Goal: Task Accomplishment & Management: Manage account settings

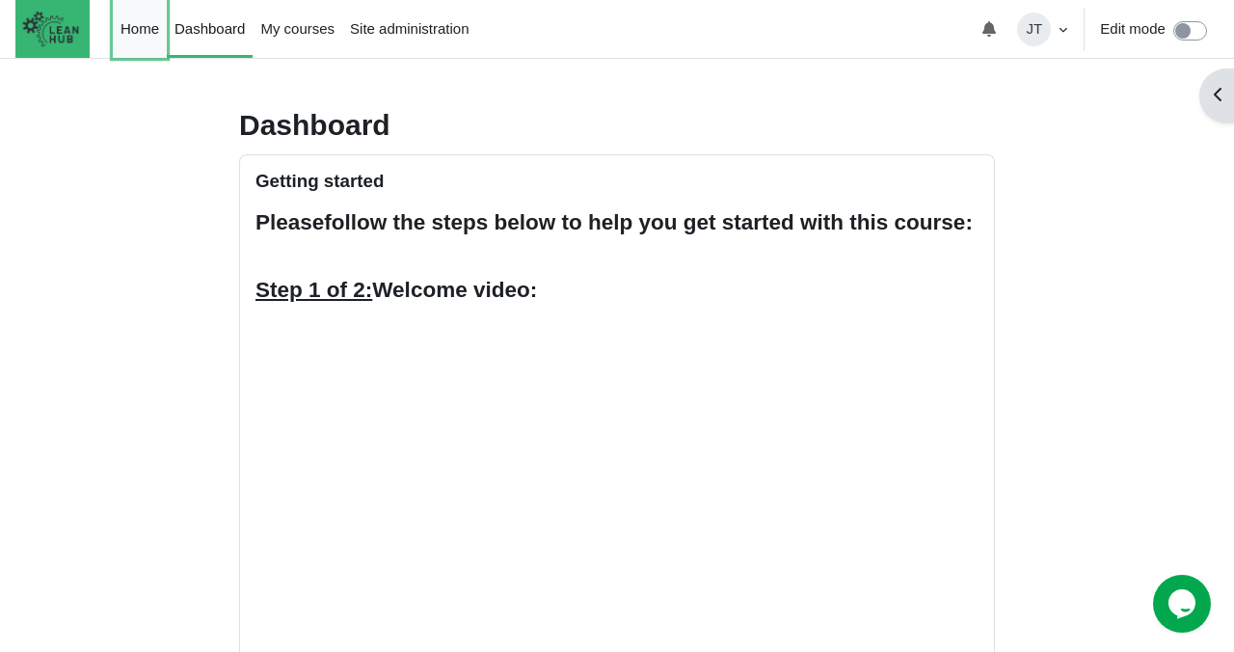
click at [152, 30] on link "Home" at bounding box center [140, 29] width 54 height 58
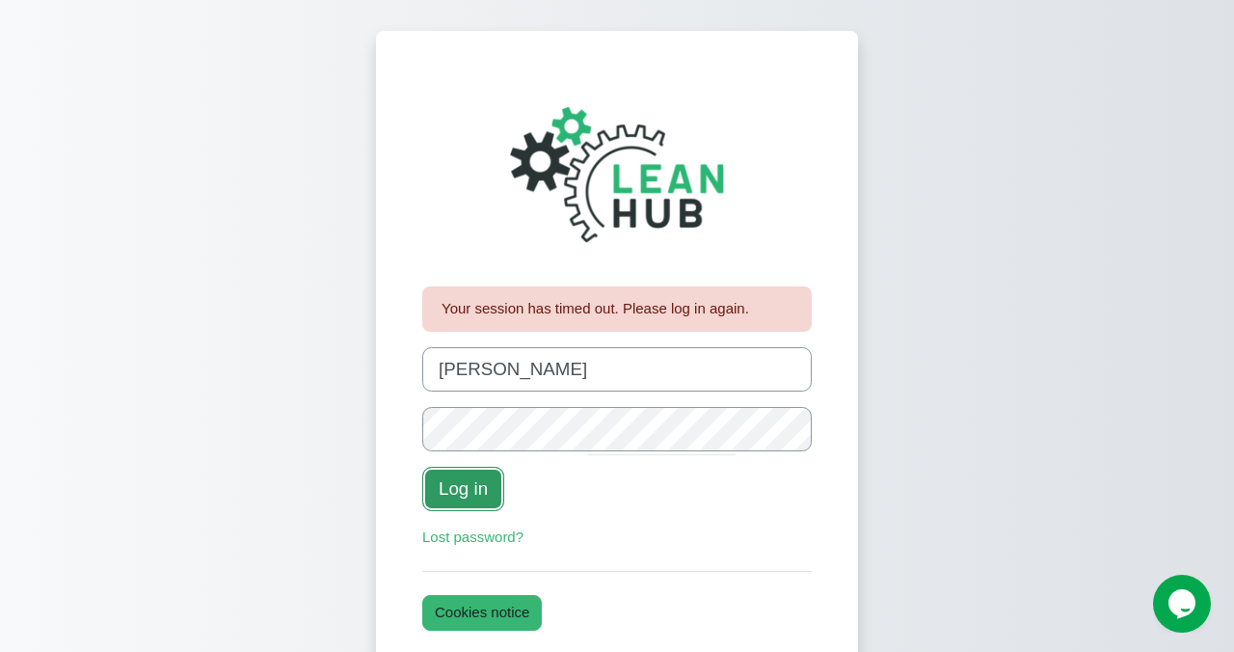
click at [466, 488] on button "Log in" at bounding box center [463, 489] width 82 height 44
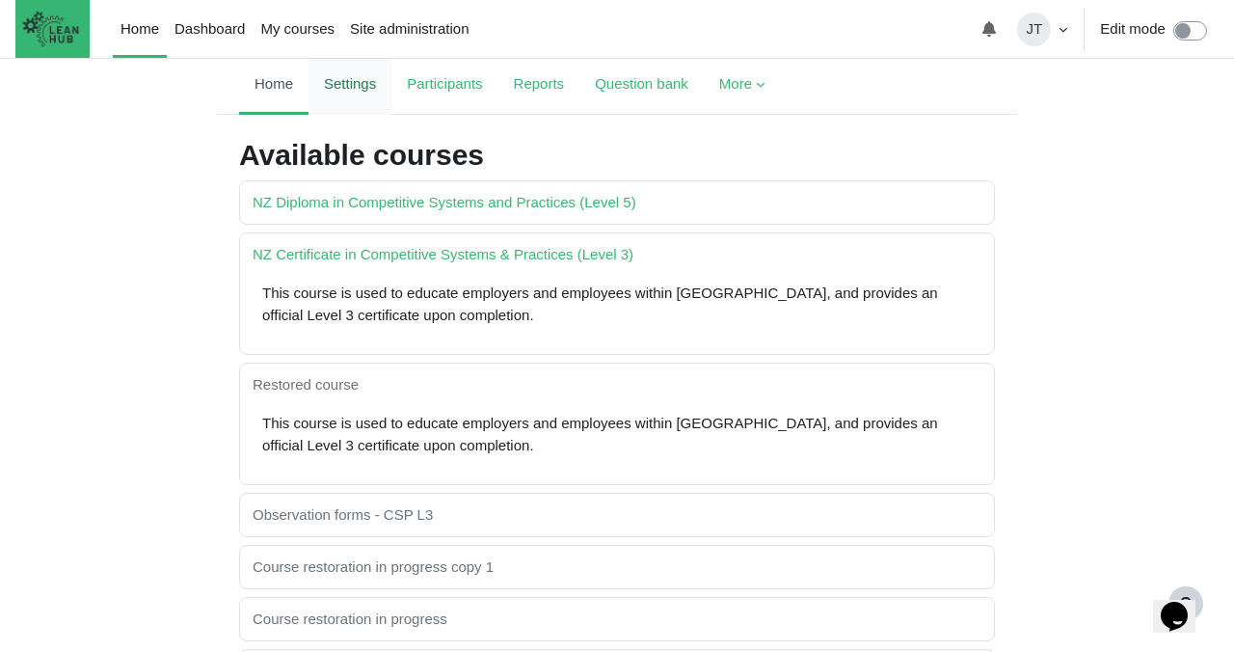
scroll to position [98, 0]
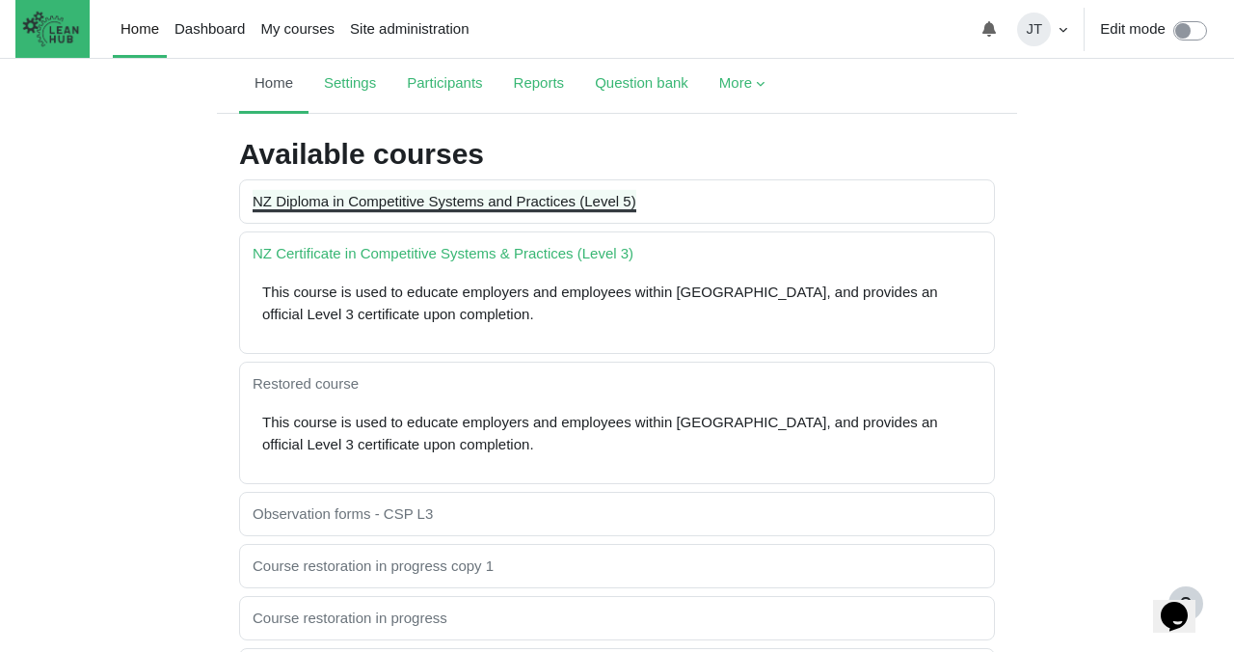
click at [441, 202] on link "NZ Diploma in Competitive Systems and Practices (Level 5)" at bounding box center [445, 201] width 384 height 16
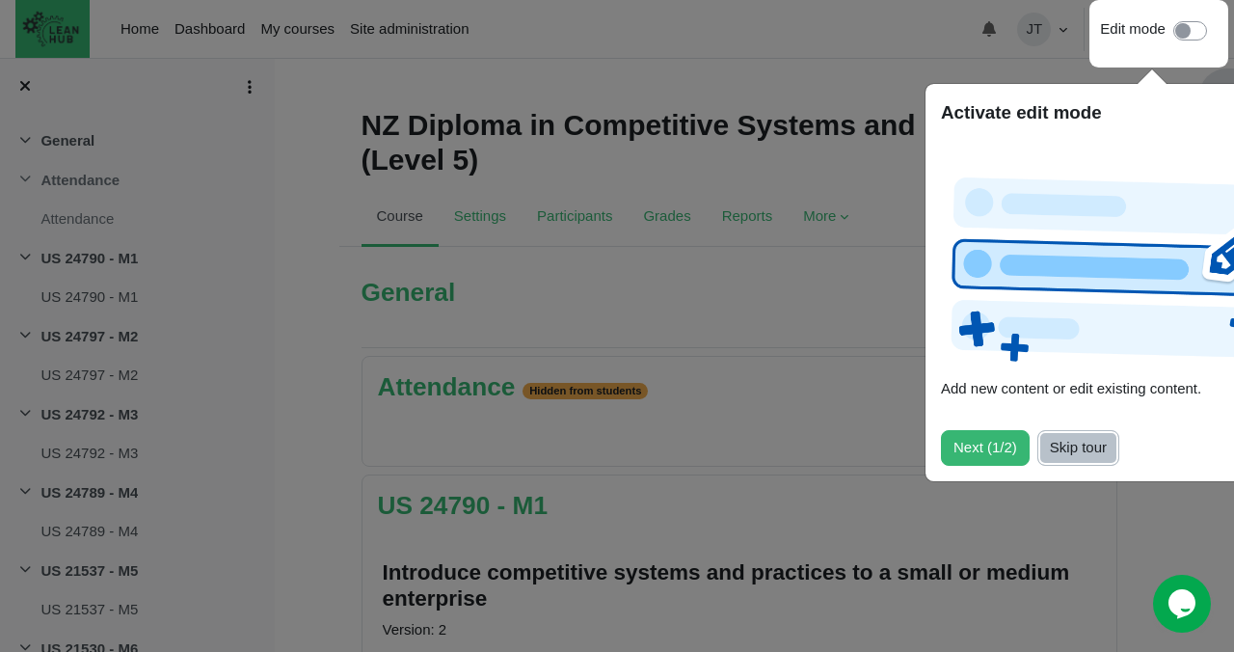
click at [1083, 450] on button "Skip tour" at bounding box center [1079, 448] width 82 height 36
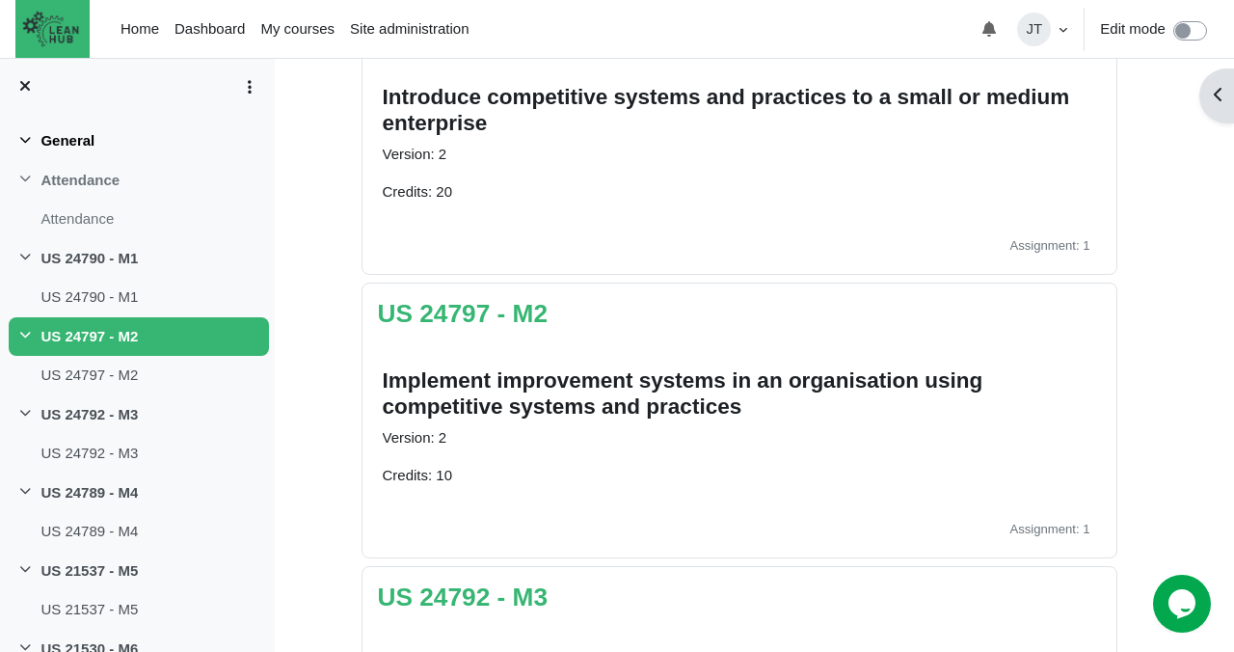
scroll to position [487, 0]
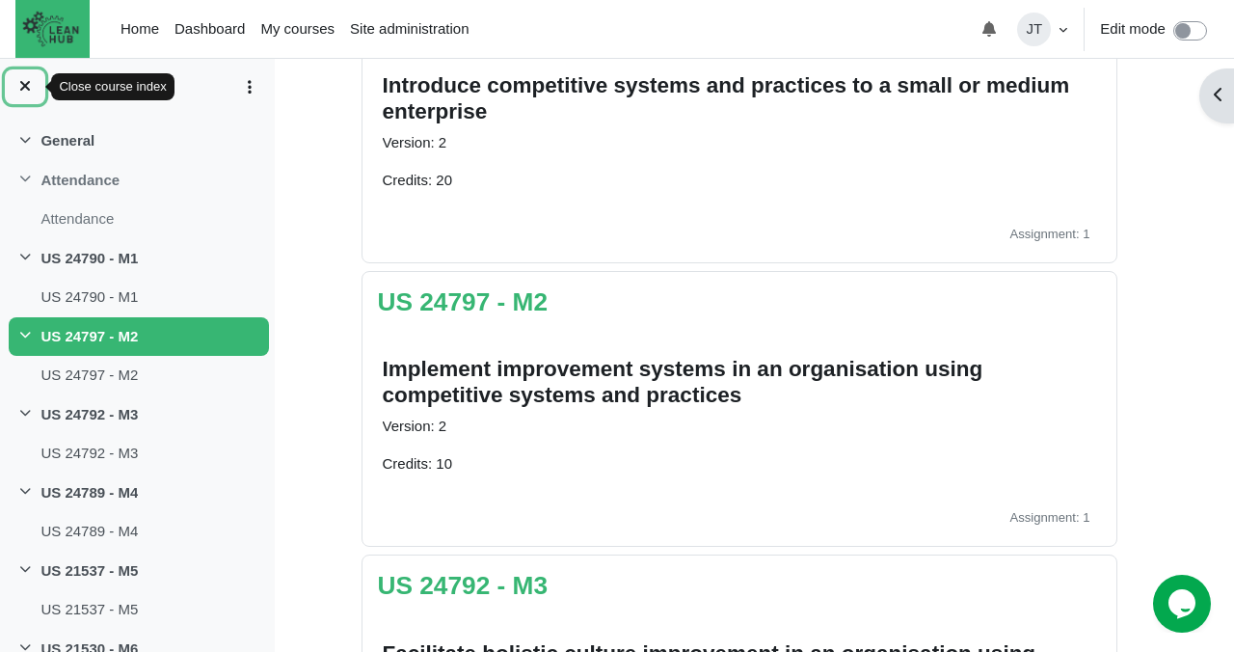
click at [23, 88] on icon at bounding box center [24, 85] width 15 height 15
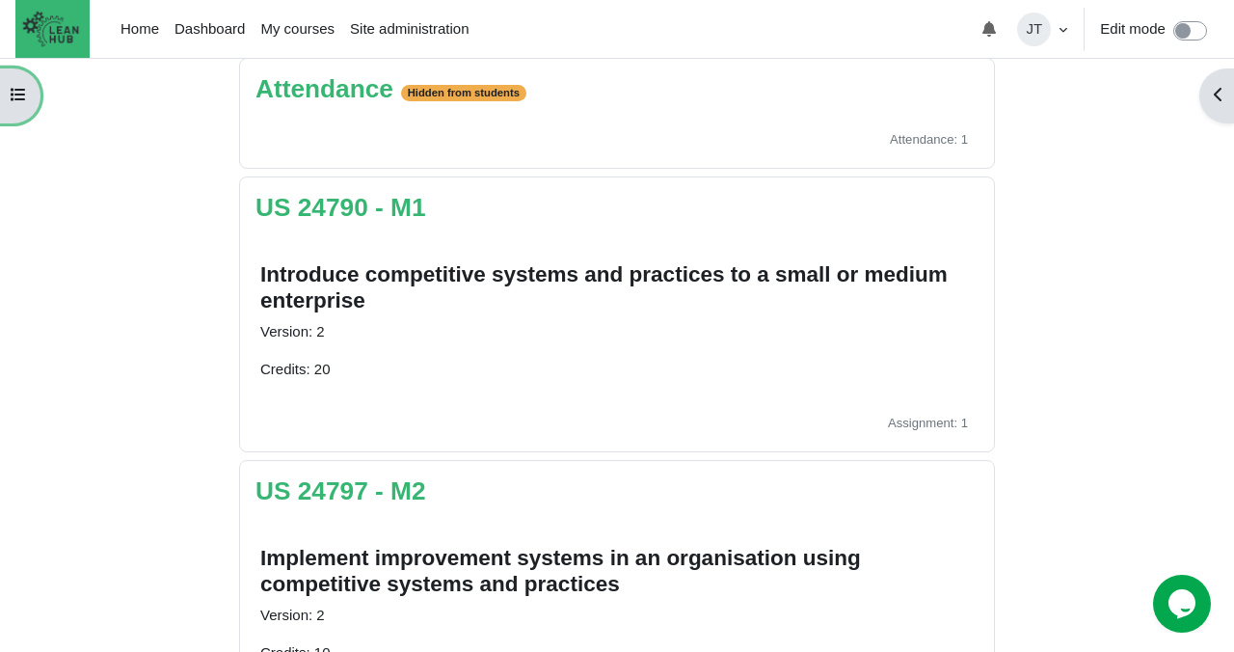
scroll to position [0, 0]
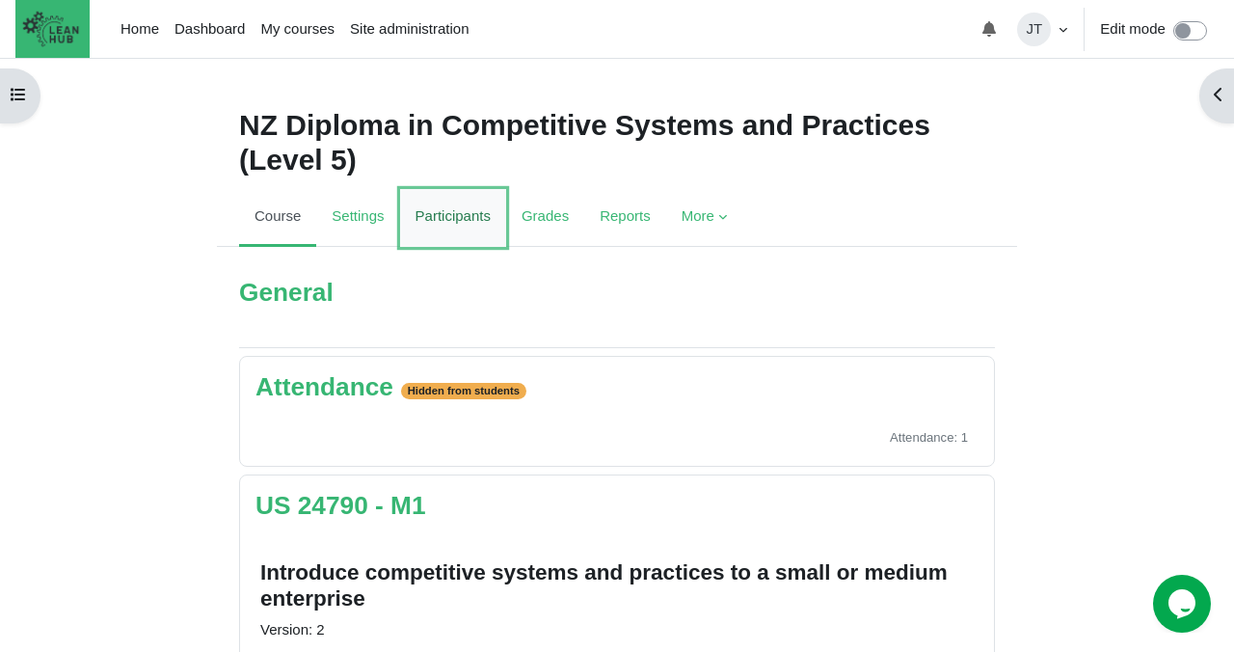
click at [433, 216] on link "Participants" at bounding box center [453, 218] width 106 height 58
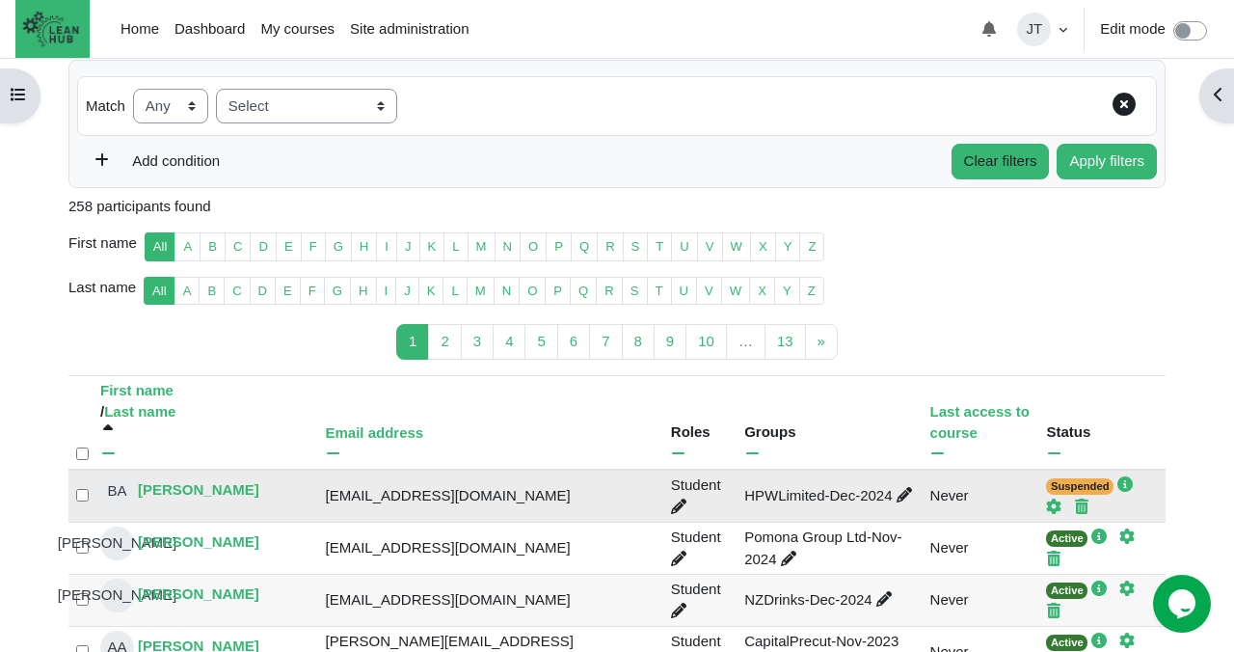
scroll to position [277, 0]
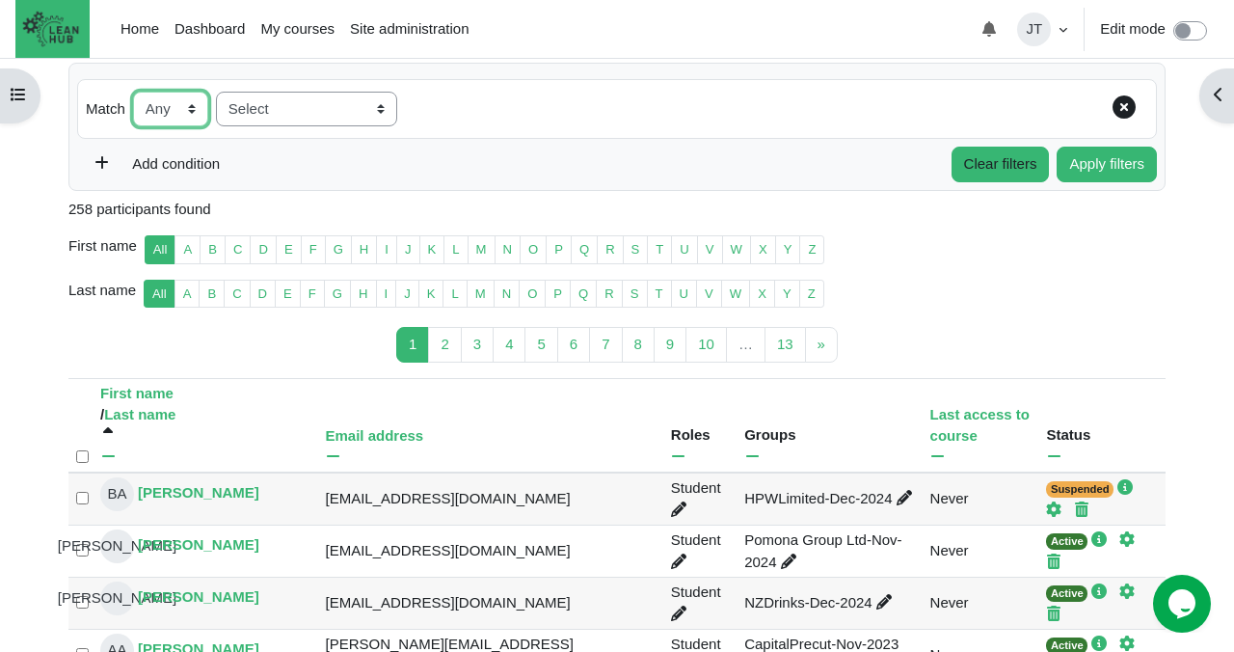
click at [196, 104] on select "None Any All" at bounding box center [170, 110] width 75 height 36
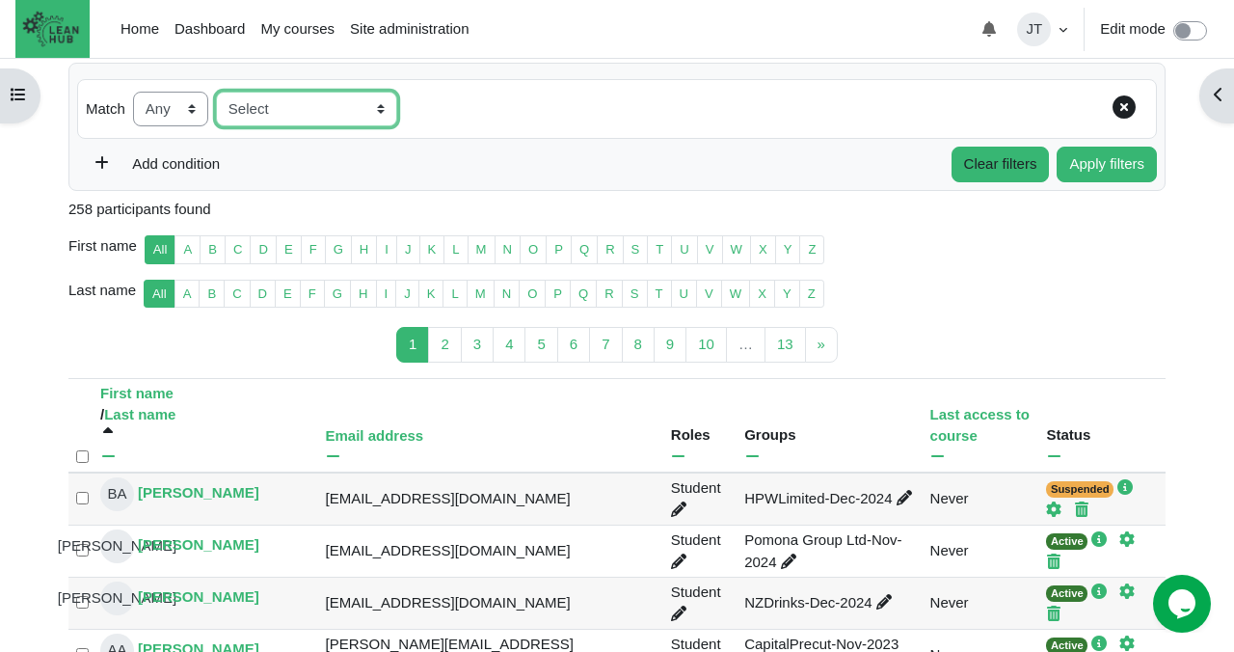
click at [382, 112] on select "Select Keyword Status Roles Enrolment methods Groups Inactive for more than" at bounding box center [306, 110] width 181 height 36
select select "groups"
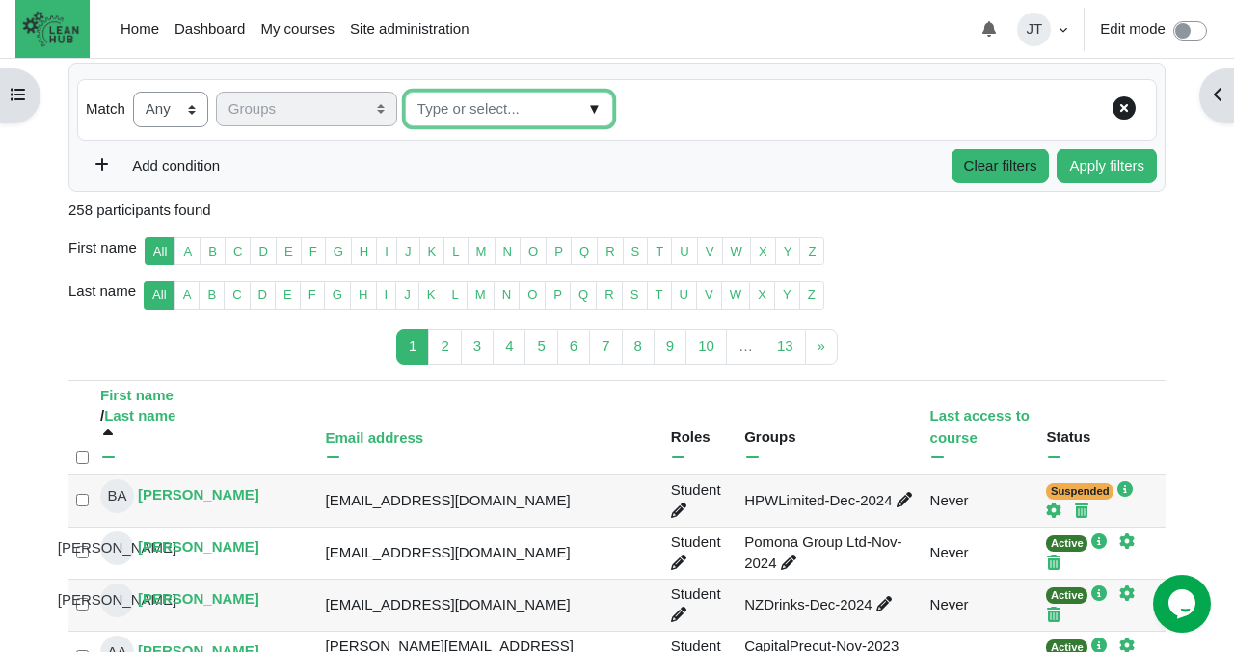
click at [503, 99] on input "Groups" at bounding box center [509, 110] width 208 height 36
click at [594, 108] on input "Groups" at bounding box center [509, 110] width 208 height 36
click at [585, 108] on span "▼" at bounding box center [594, 110] width 22 height 30
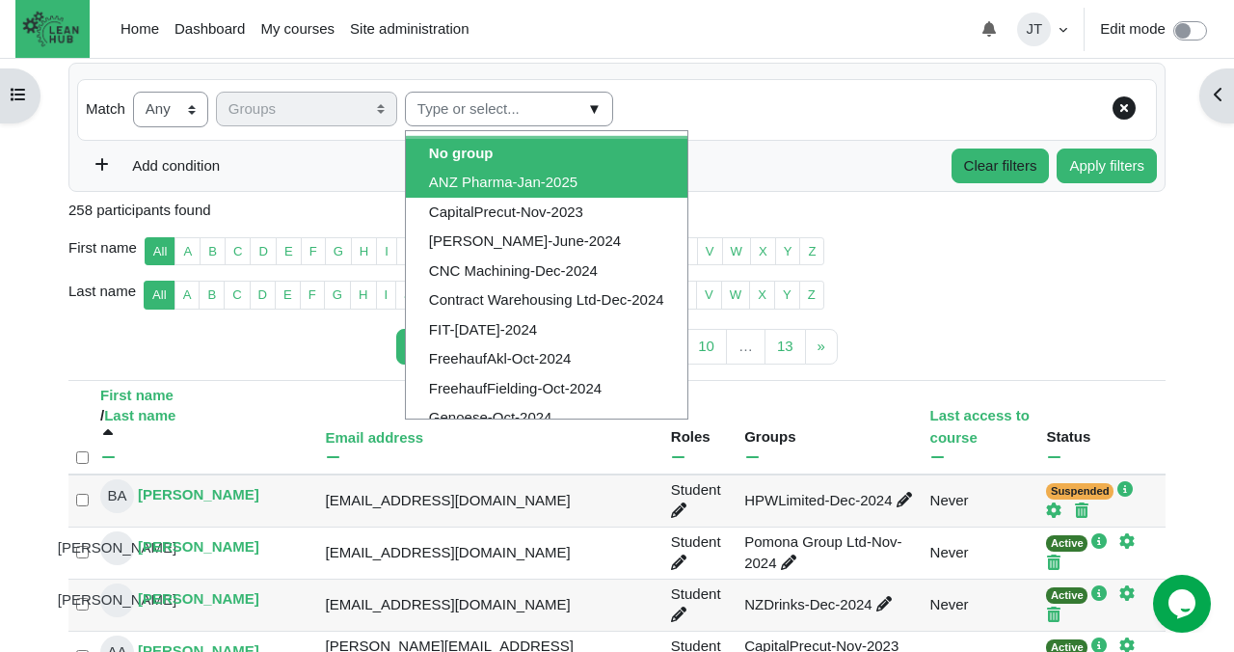
click at [564, 177] on li "ANZ Pharma-Jan-2025" at bounding box center [547, 183] width 282 height 30
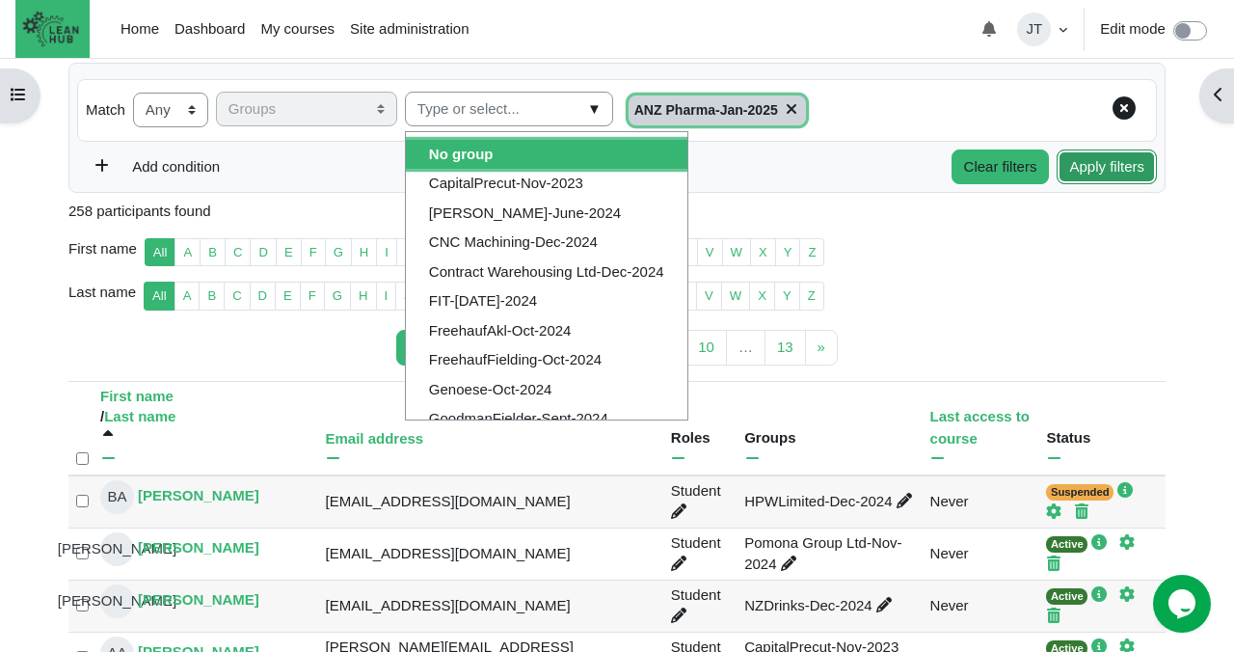
click at [1111, 169] on button "Apply filters" at bounding box center [1107, 167] width 100 height 36
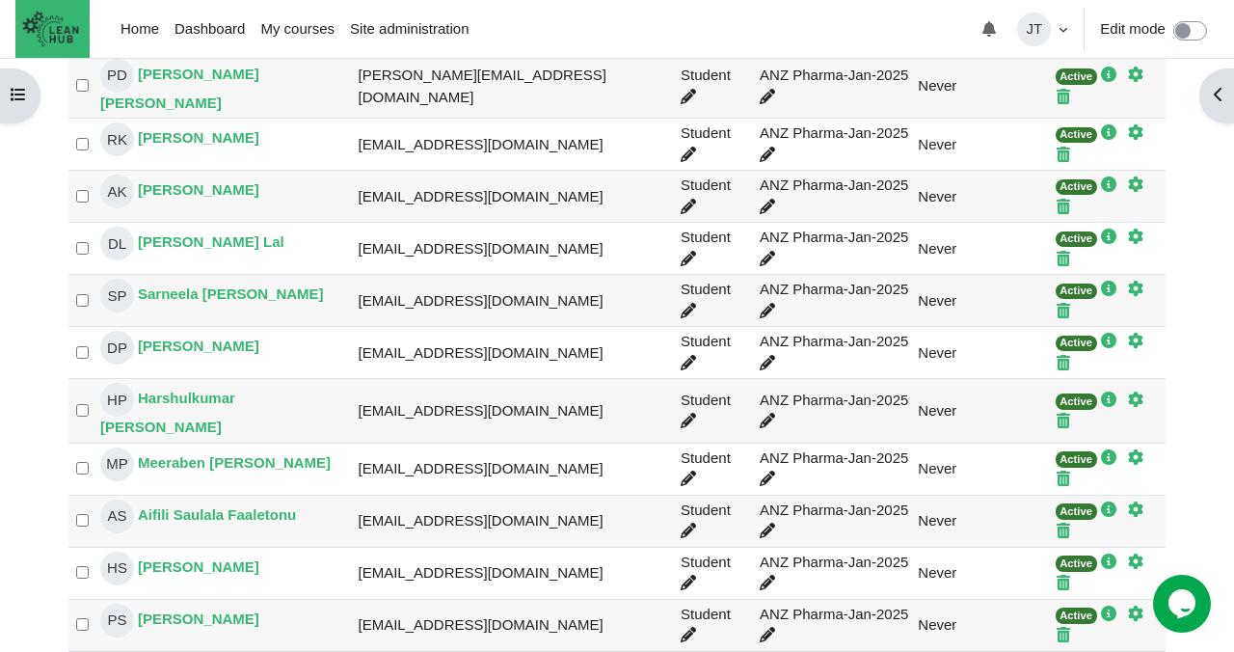
scroll to position [871, 0]
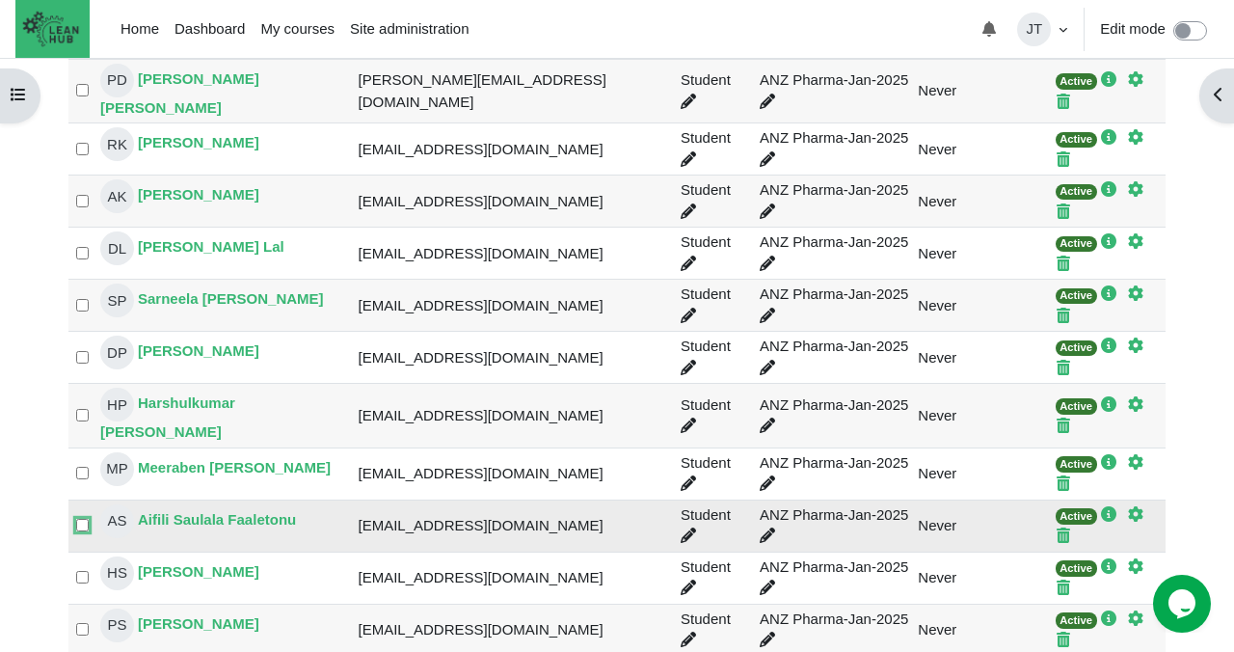
click at [82, 519] on input "Select 'Aifili Saulala Faaletonu'" at bounding box center [82, 525] width 13 height 13
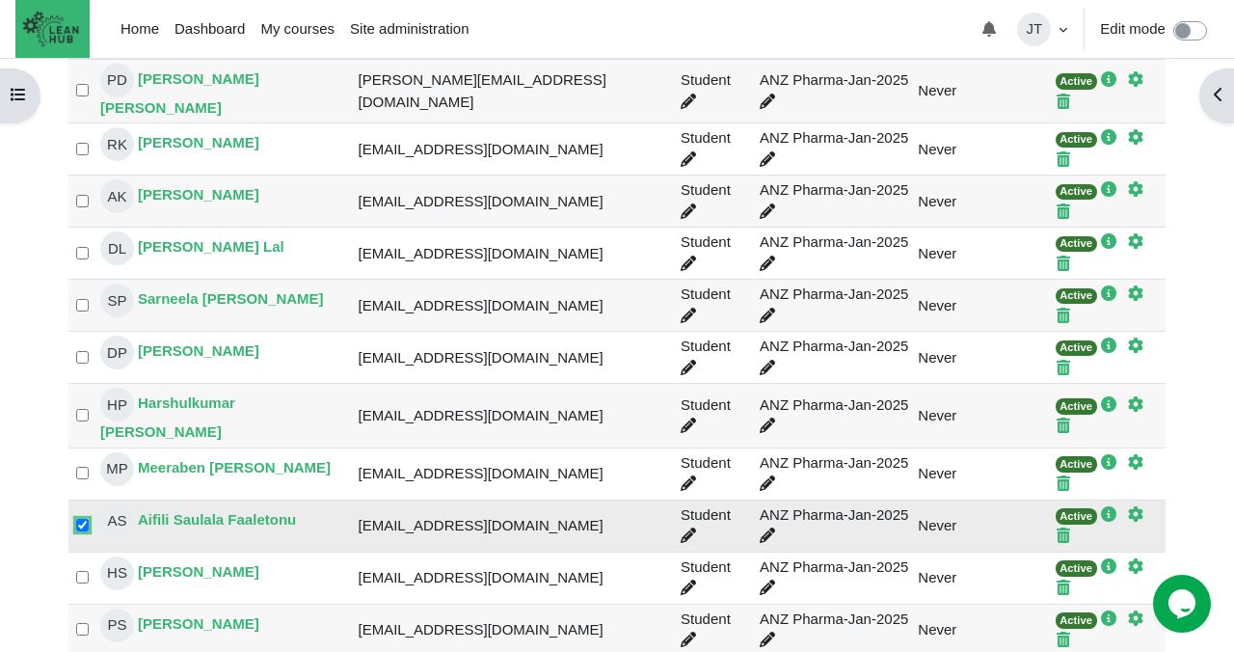
click at [80, 519] on input "Select 'Aifili Saulala Faaletonu'" at bounding box center [82, 525] width 13 height 13
checkbox input "false"
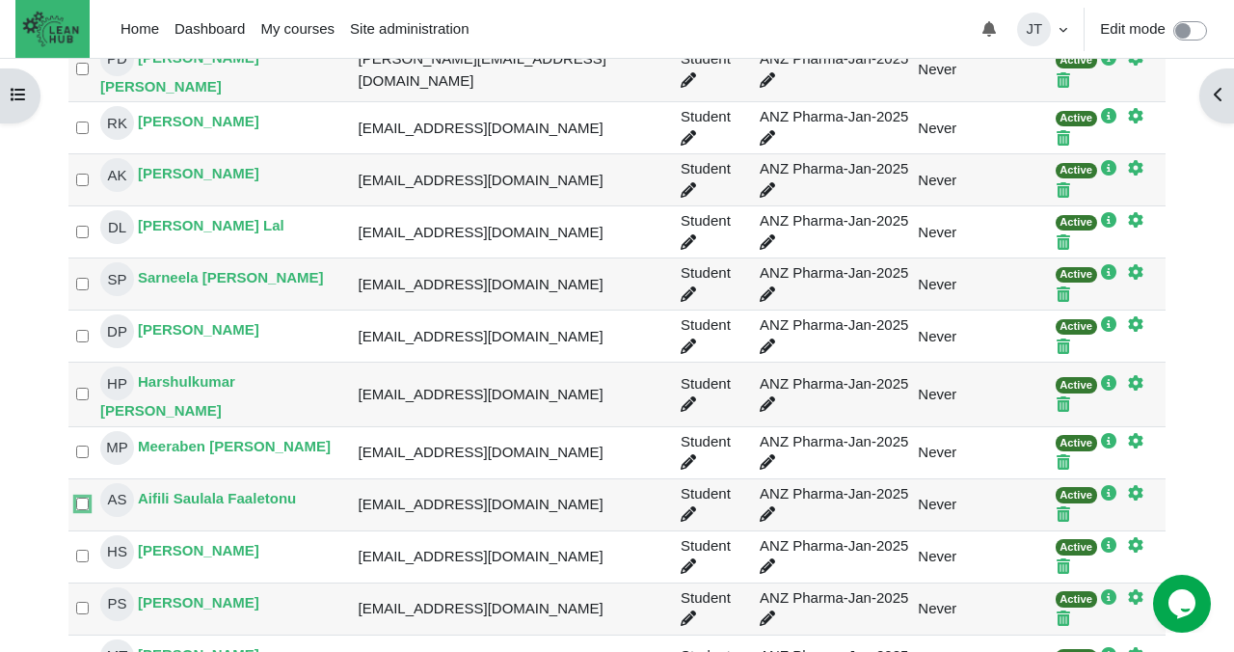
scroll to position [958, 0]
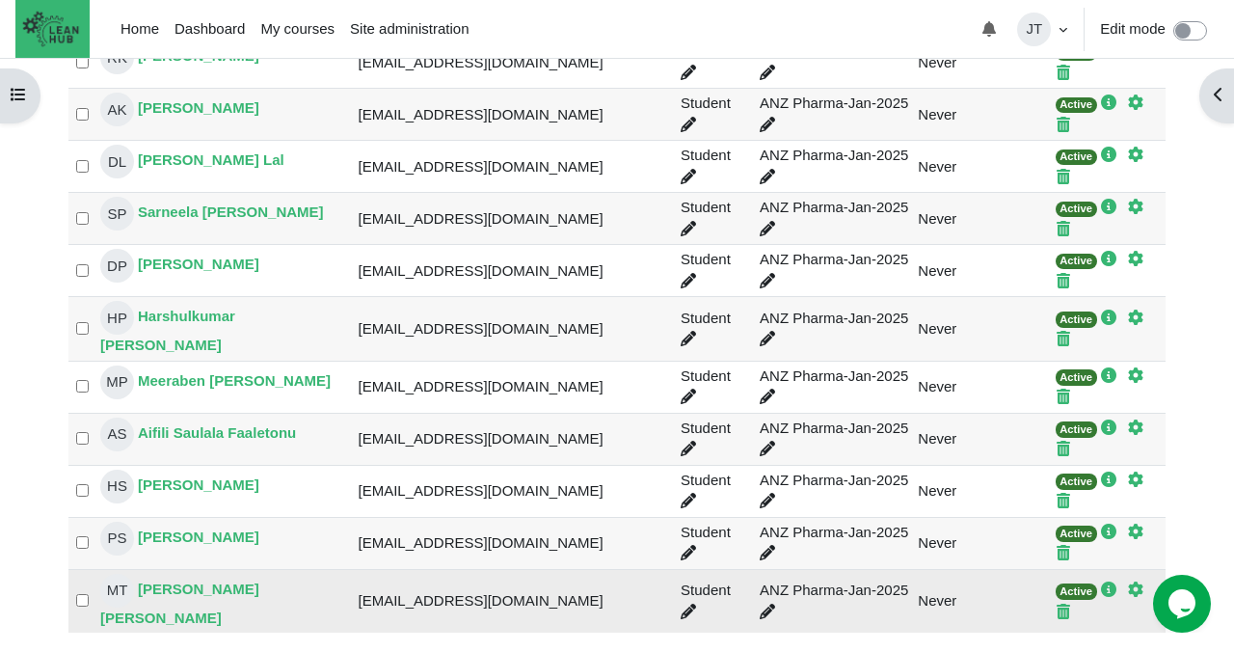
click at [79, 569] on td "Select 'Monika Ashokkumar Thakkar'" at bounding box center [82, 601] width 28 height 64
click at [79, 594] on input "Select 'Monika Ashokkumar Thakkar'" at bounding box center [82, 600] width 13 height 13
checkbox input "true"
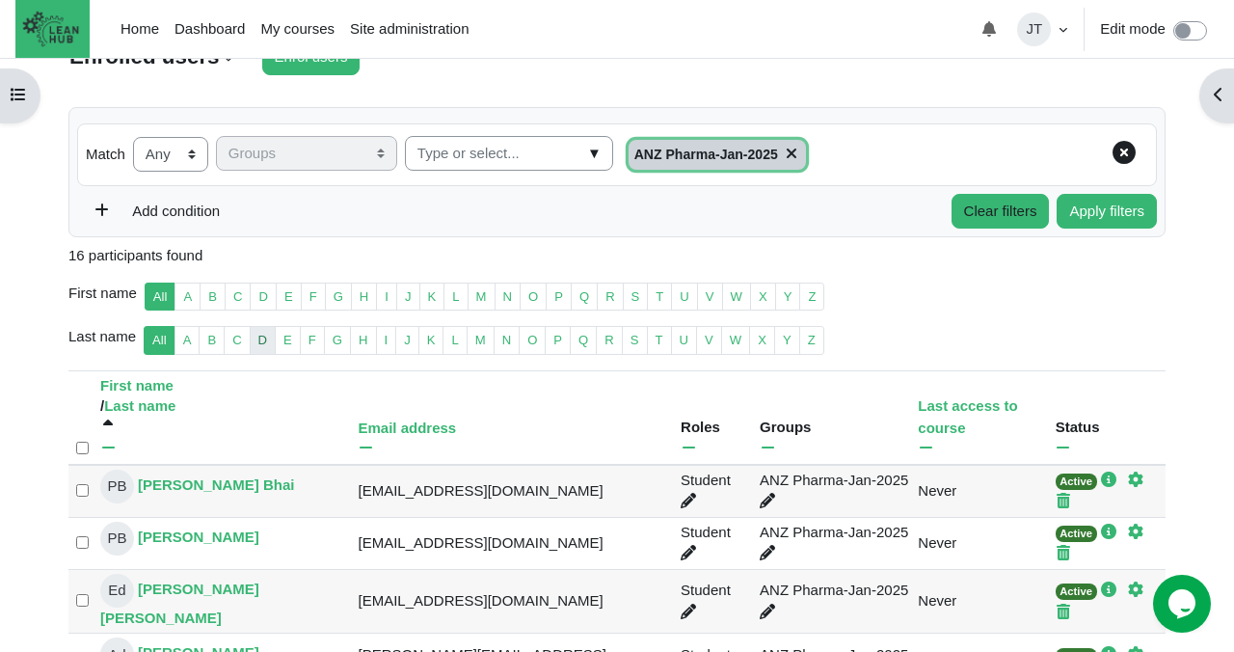
scroll to position [233, 0]
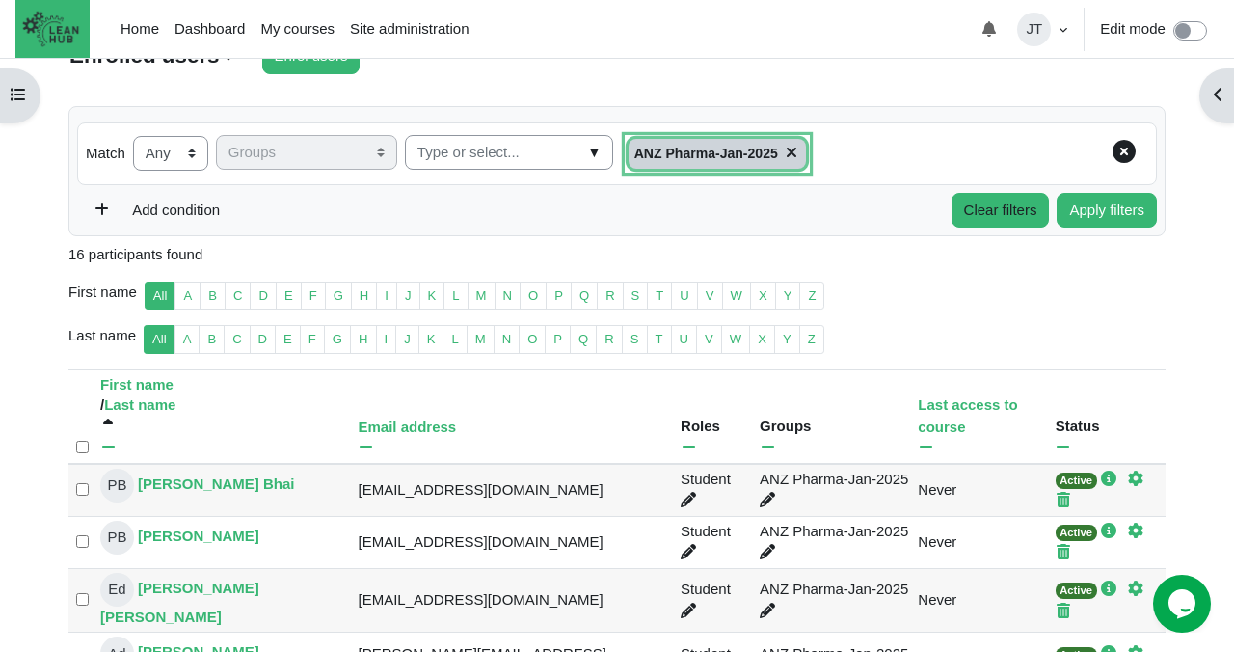
click at [782, 148] on icon "Content" at bounding box center [789, 152] width 23 height 15
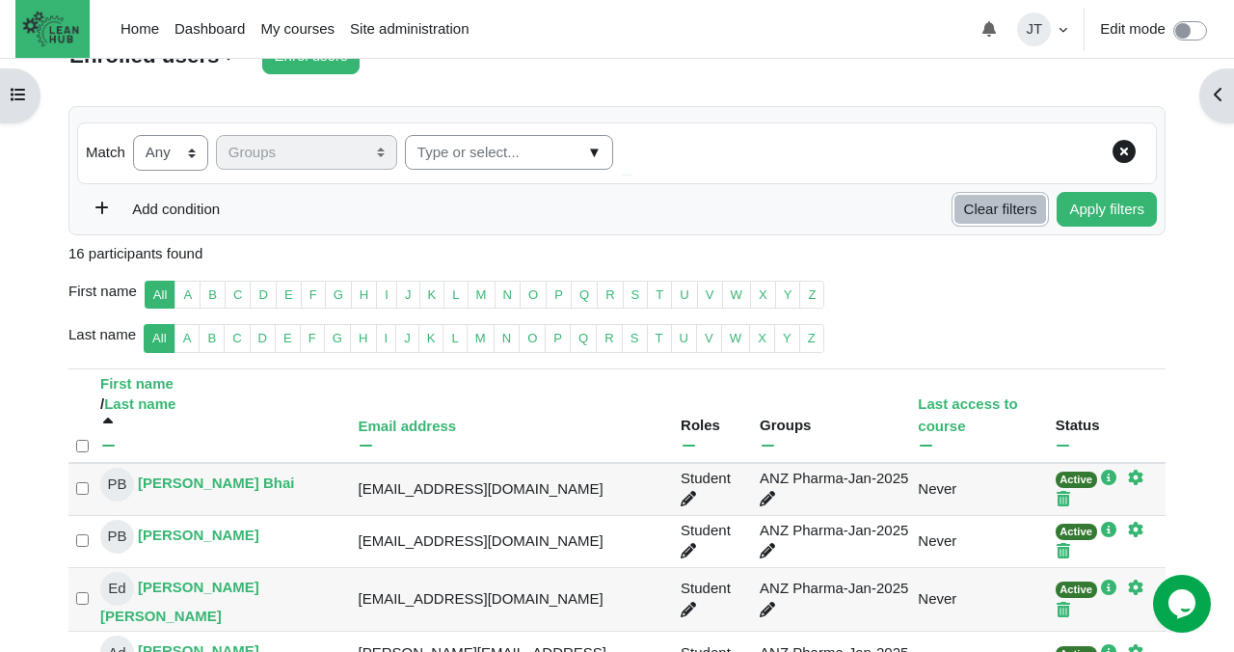
click at [1009, 208] on button "Clear filters" at bounding box center [1001, 210] width 98 height 36
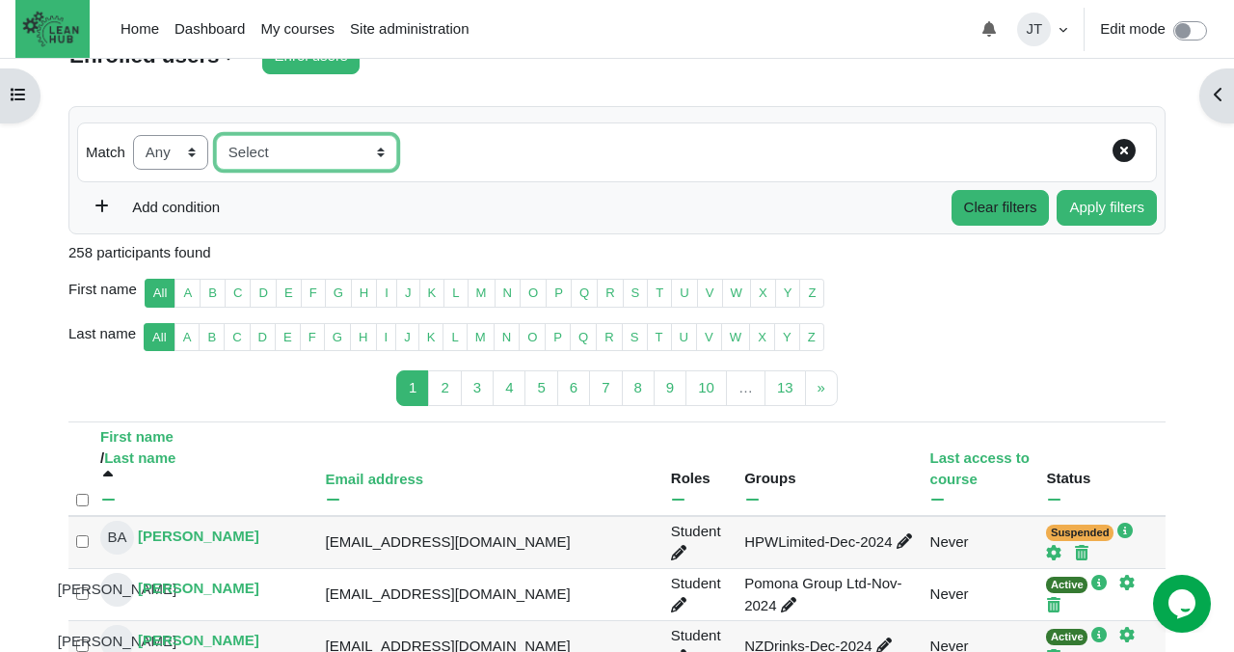
click at [386, 144] on select "Select Keyword Status Roles Enrolment methods Groups Inactive for more than" at bounding box center [306, 153] width 181 height 36
click at [203, 150] on select "None Any All" at bounding box center [170, 153] width 75 height 36
click at [393, 152] on select "Select Keyword Status Roles Enrolment methods Groups Inactive for more than" at bounding box center [306, 153] width 181 height 36
select select "groups"
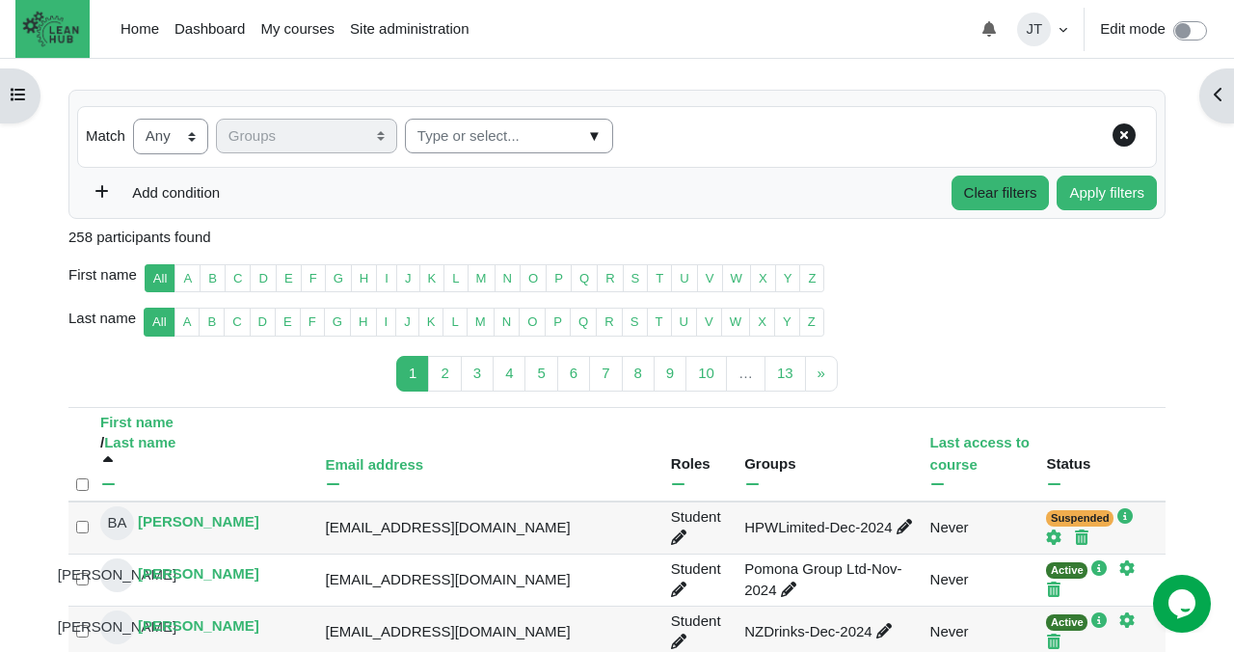
scroll to position [269, 0]
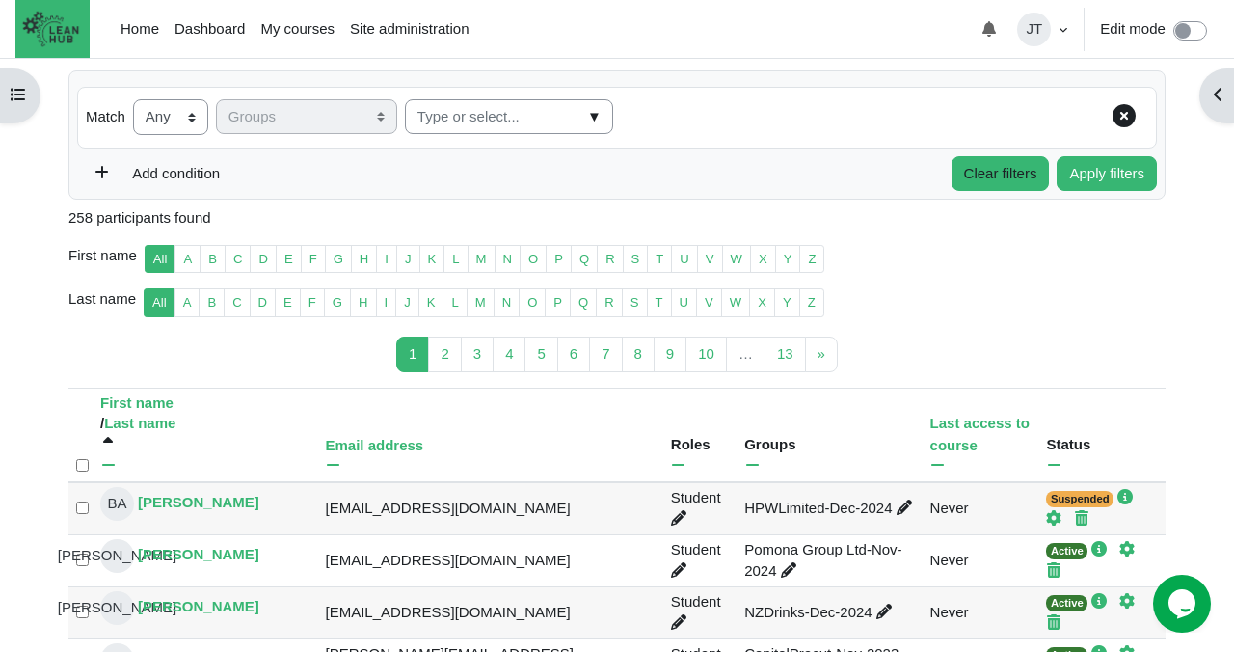
click at [583, 115] on span "▼" at bounding box center [594, 117] width 22 height 30
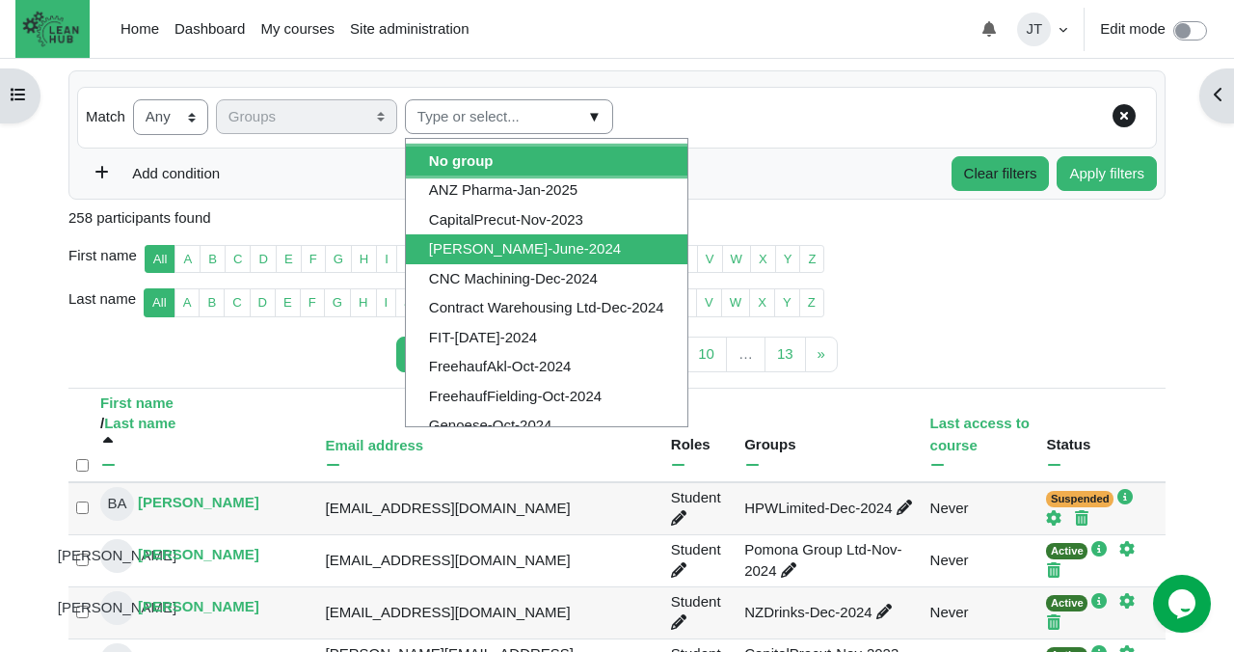
click at [534, 250] on li "Chantal-June-2024" at bounding box center [547, 249] width 282 height 30
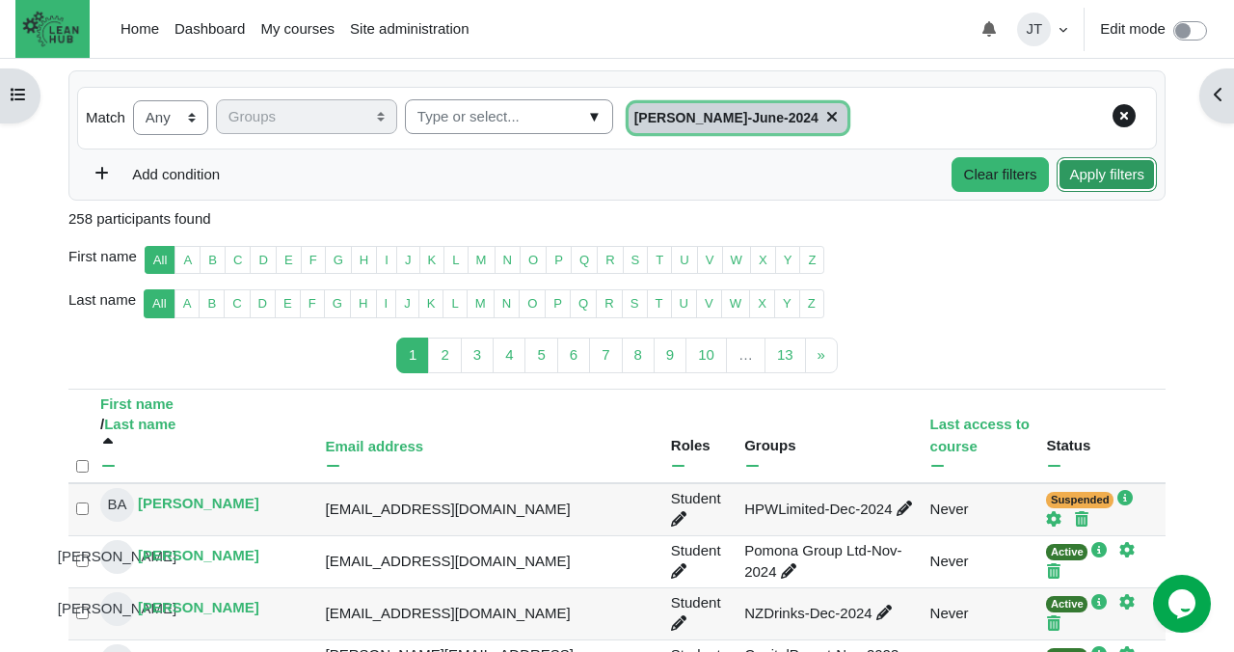
click at [1092, 179] on button "Apply filters" at bounding box center [1107, 175] width 100 height 36
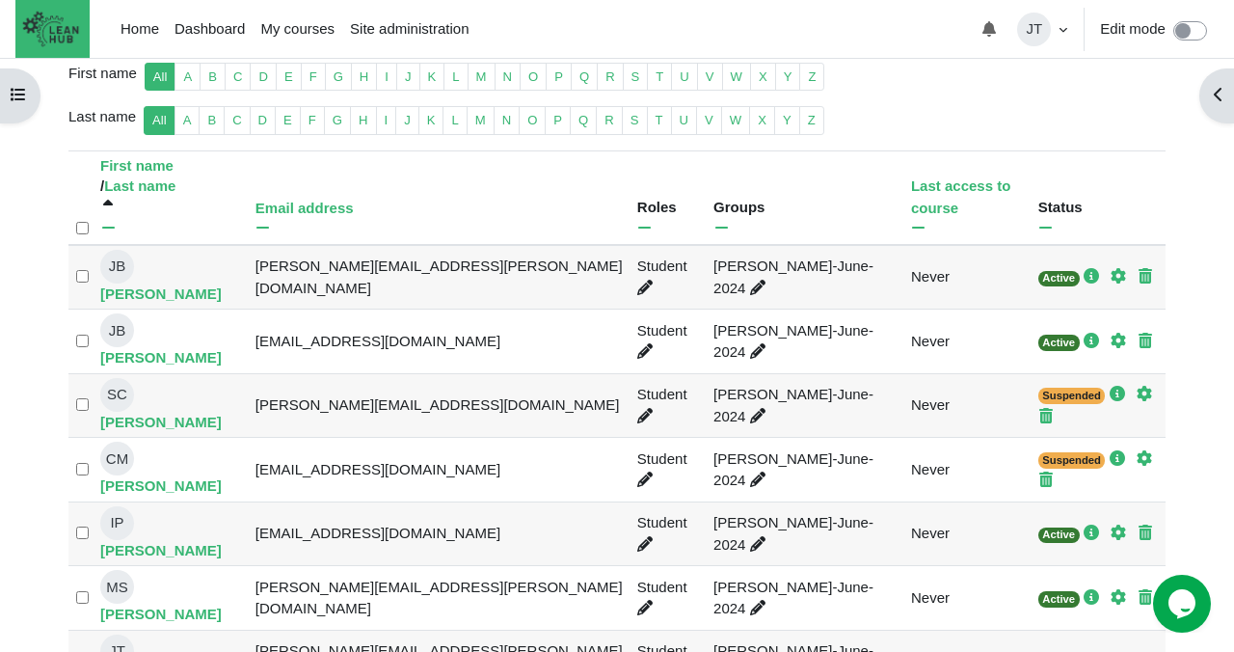
scroll to position [456, 0]
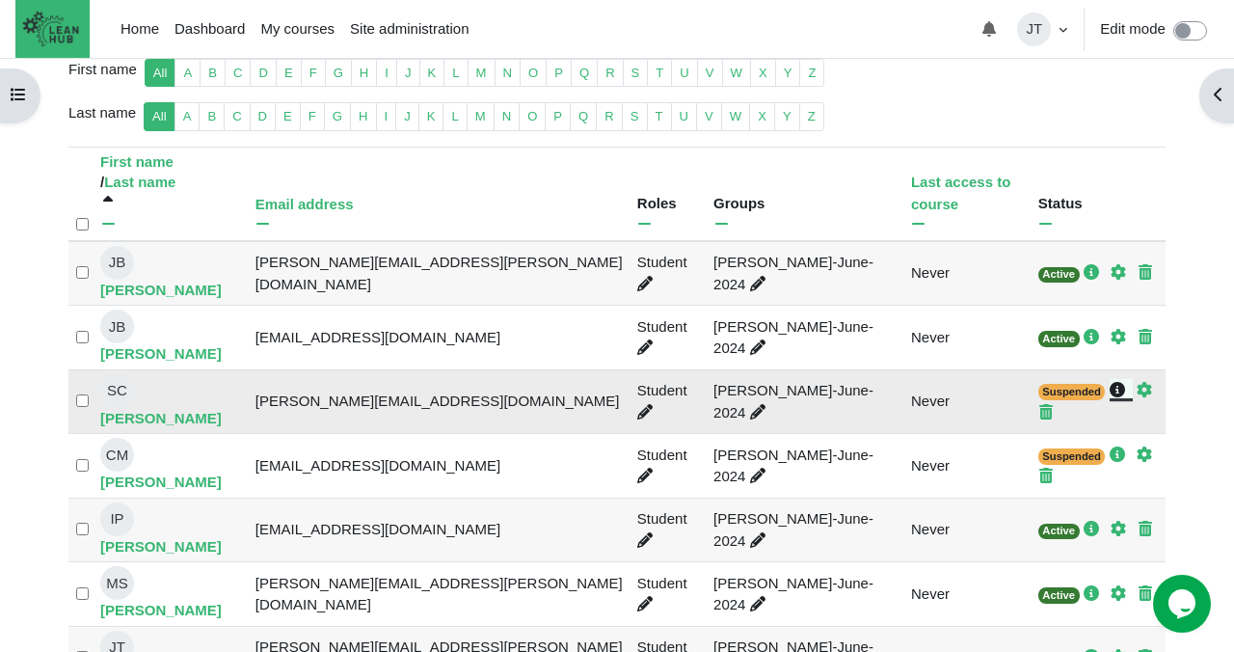
click at [1110, 382] on icon "Manual enrolments" at bounding box center [1117, 389] width 15 height 15
click at [1137, 382] on icon "Edit enrolment" at bounding box center [1144, 389] width 15 height 15
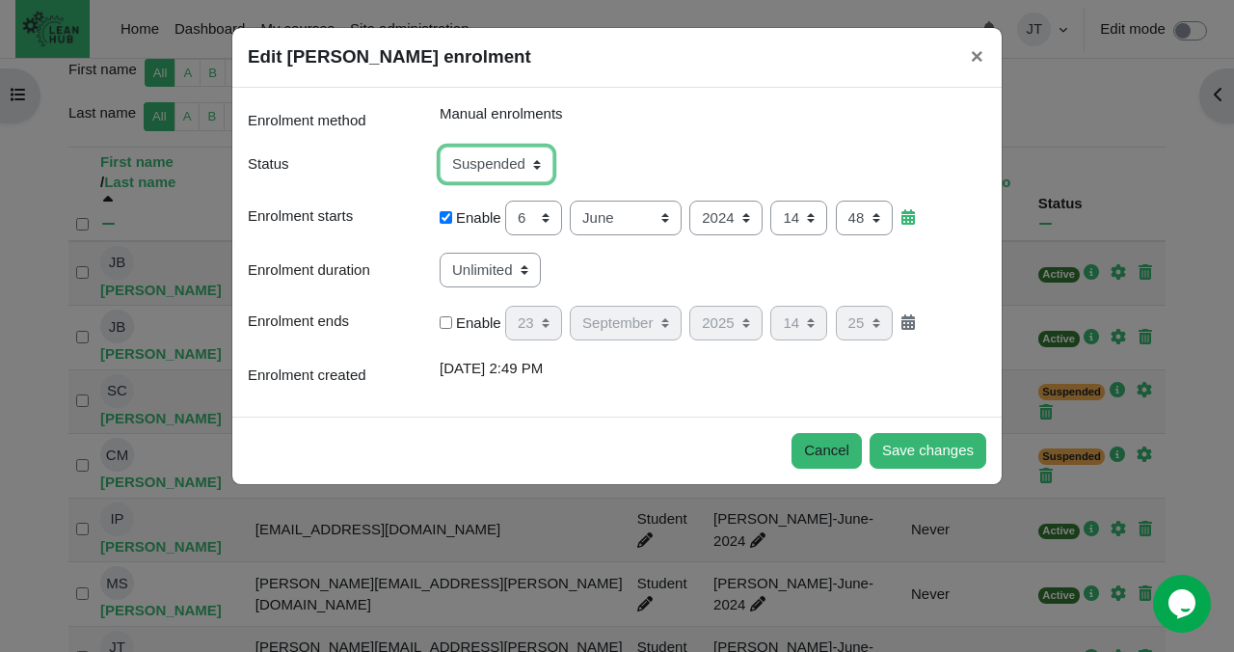
click at [539, 165] on select "Active Suspended" at bounding box center [497, 165] width 114 height 36
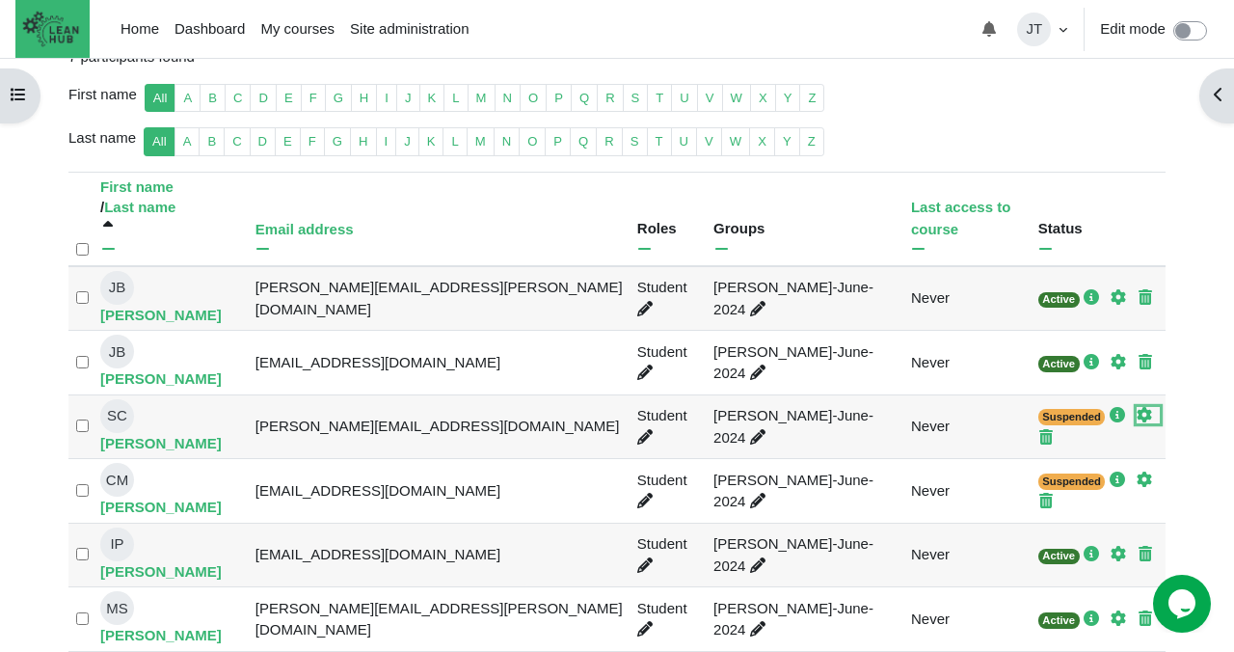
scroll to position [437, 0]
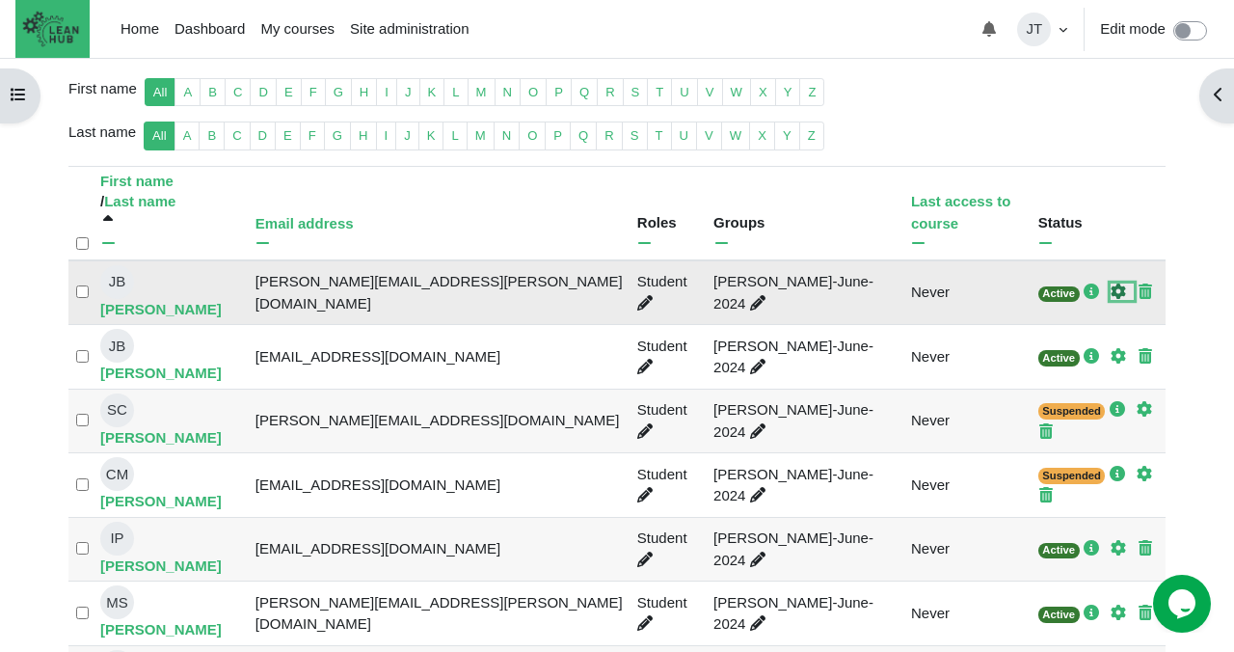
click at [1111, 284] on icon "Edit enrolment" at bounding box center [1118, 291] width 15 height 15
click at [188, 278] on link "JB Jenny Bloor" at bounding box center [174, 293] width 148 height 56
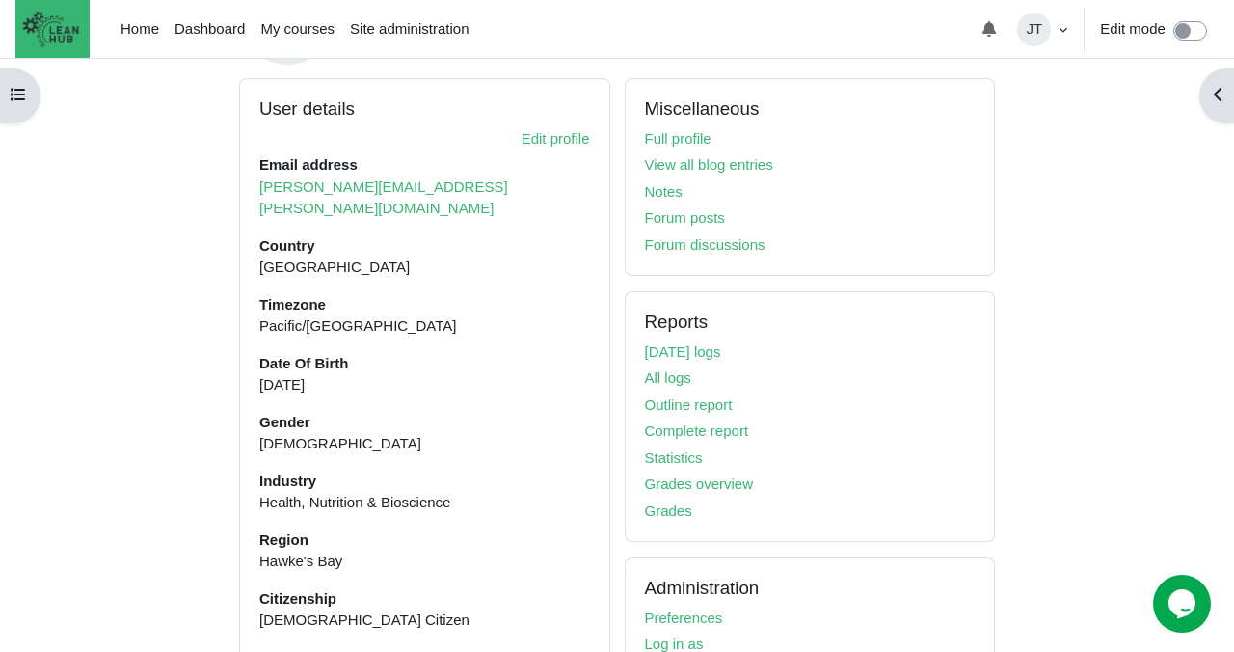
scroll to position [294, 0]
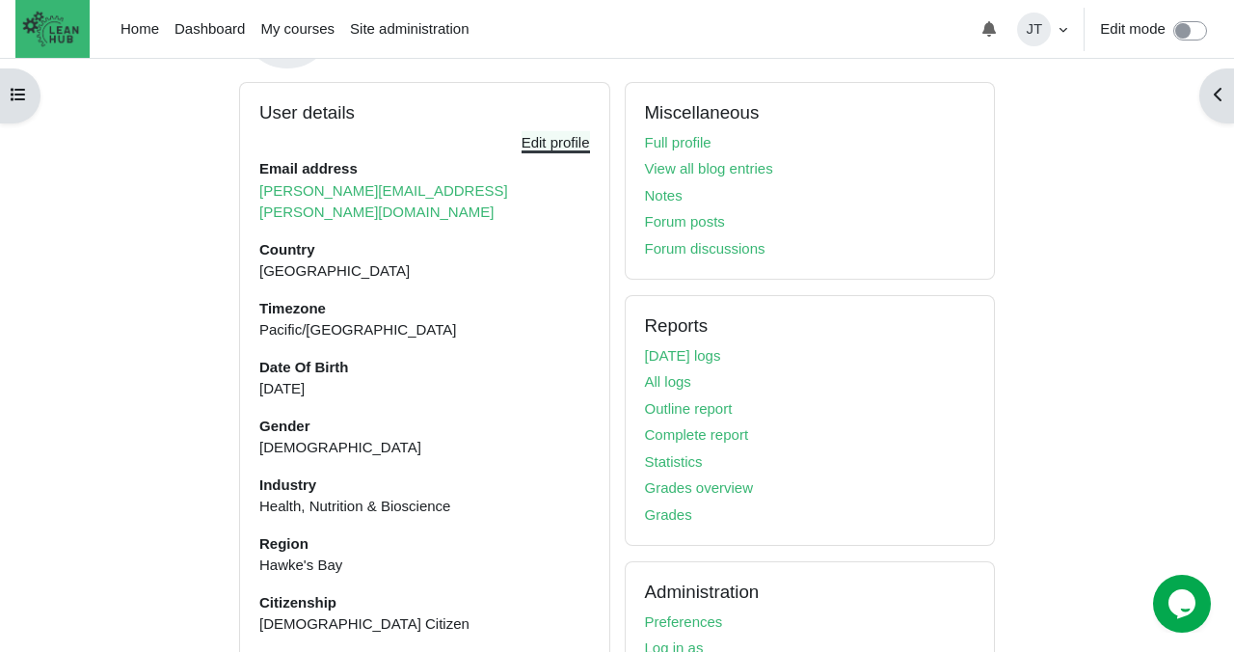
click at [556, 145] on link "Edit profile" at bounding box center [556, 142] width 68 height 16
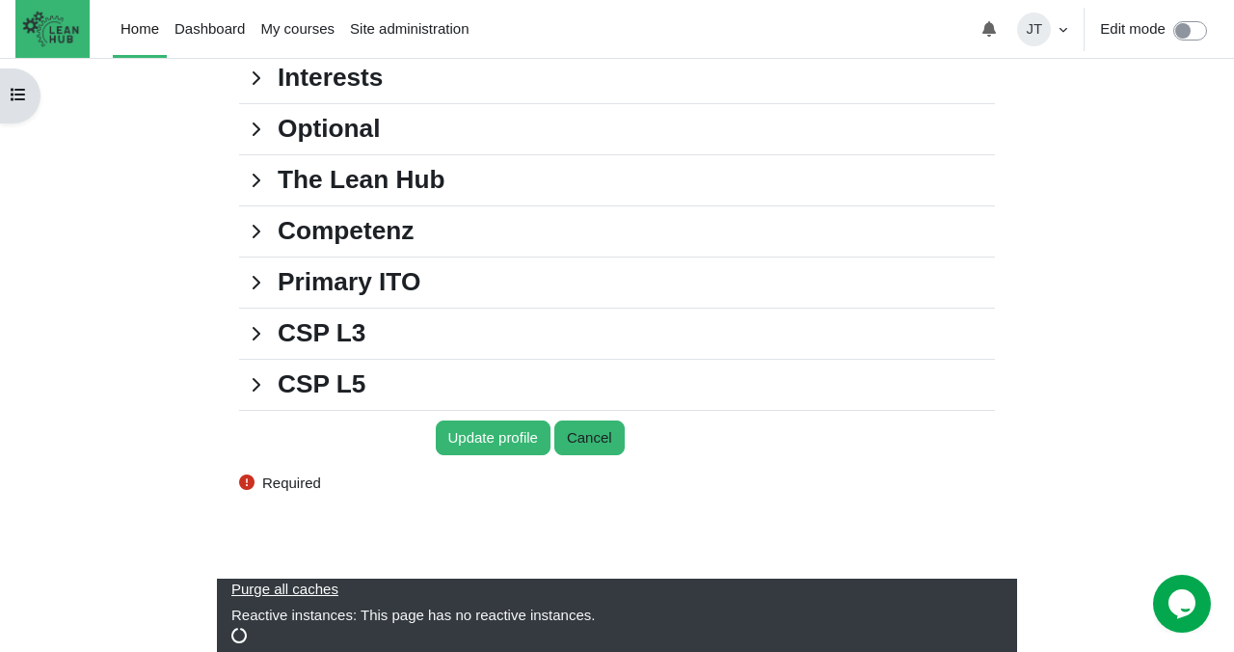
scroll to position [1960, 0]
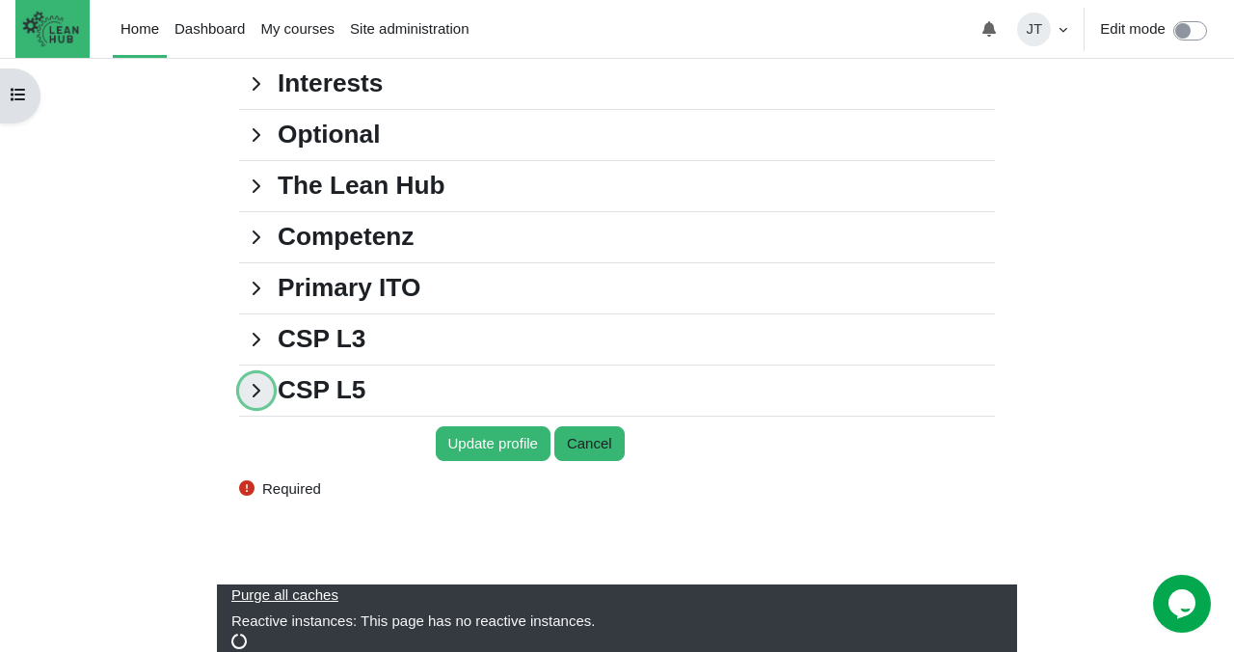
click at [258, 408] on link "CSP L5" at bounding box center [256, 390] width 35 height 35
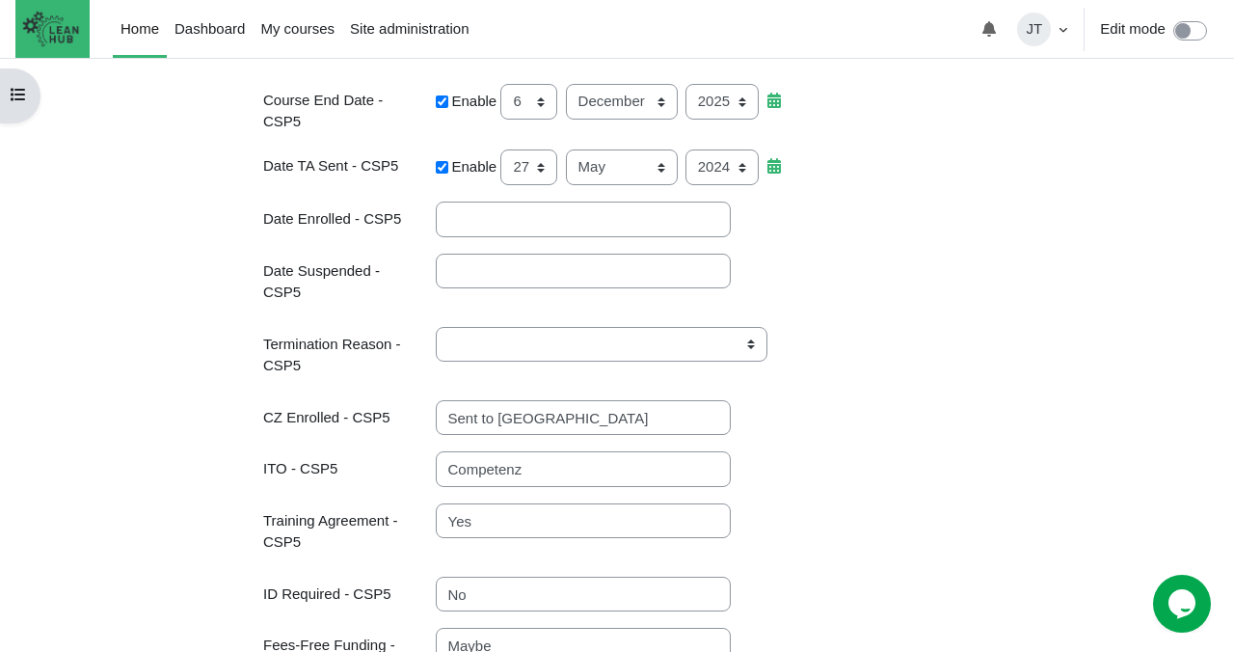
scroll to position [2994, 0]
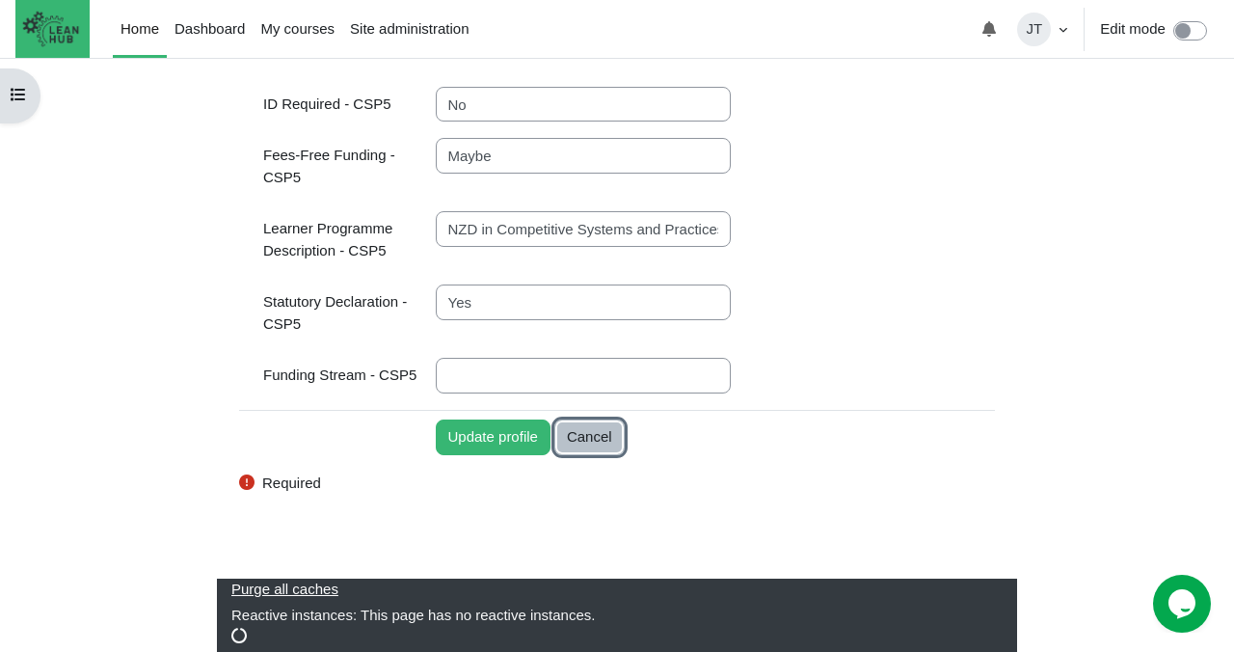
click at [596, 435] on input "Cancel" at bounding box center [590, 438] width 70 height 36
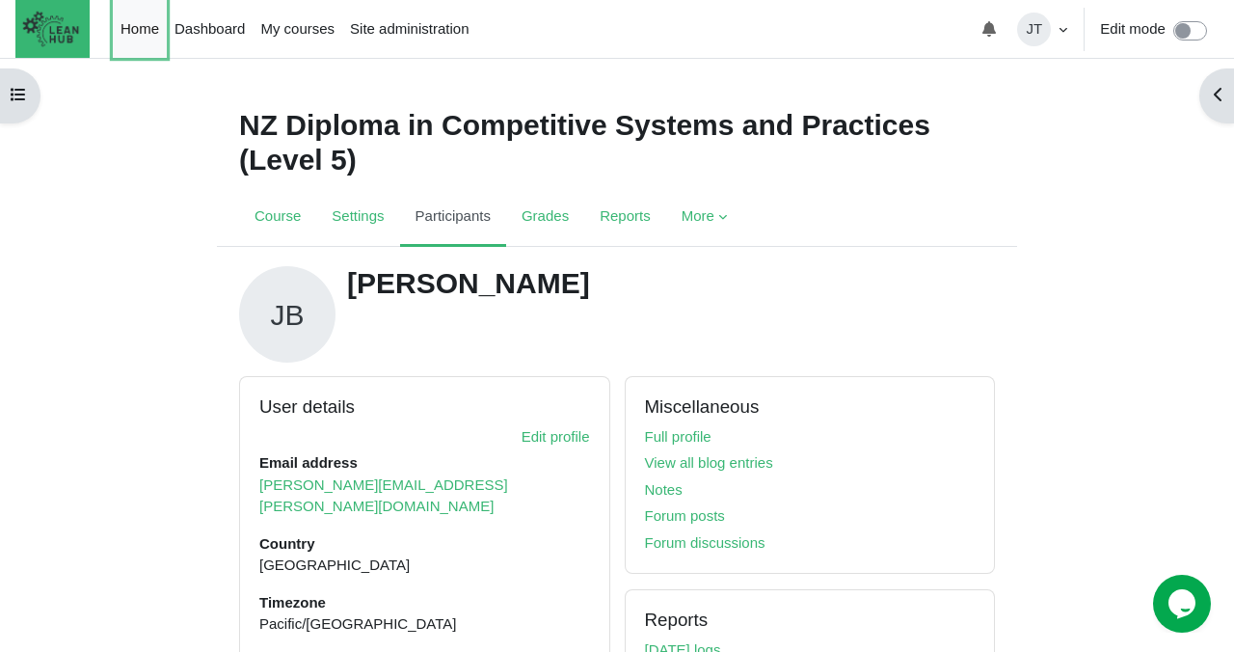
click at [141, 28] on link "Home" at bounding box center [140, 29] width 54 height 58
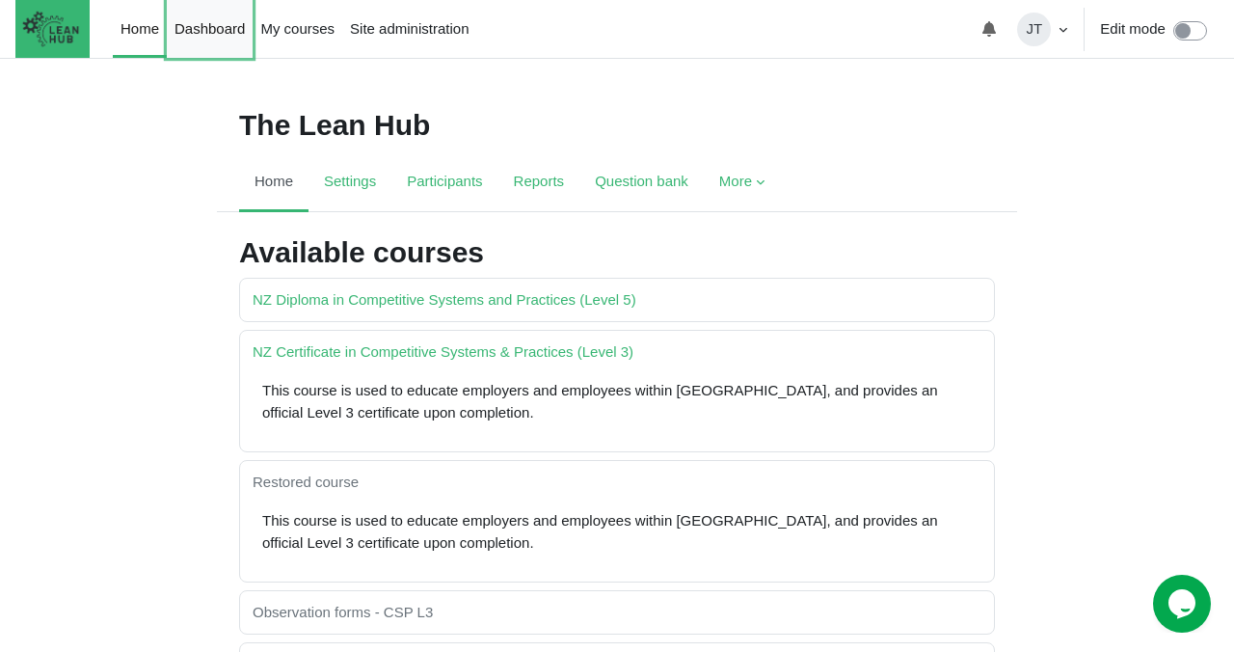
click at [230, 26] on link "Dashboard" at bounding box center [210, 29] width 86 height 58
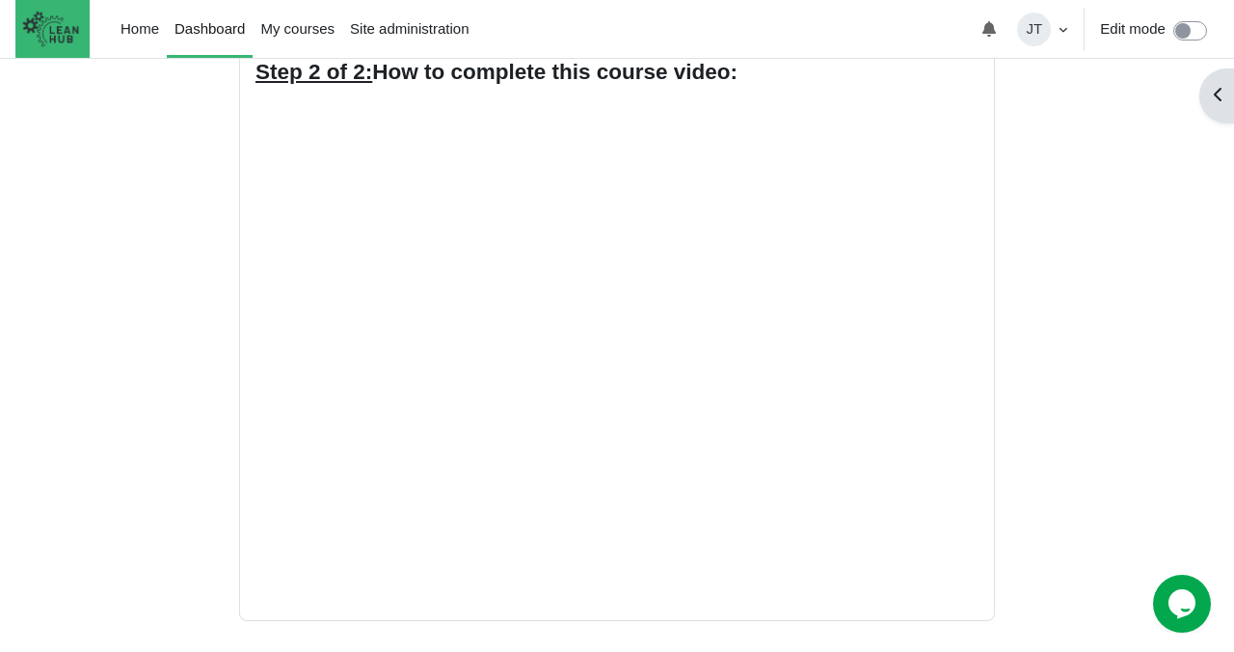
scroll to position [781, 0]
click at [150, 31] on link "Home" at bounding box center [140, 29] width 54 height 58
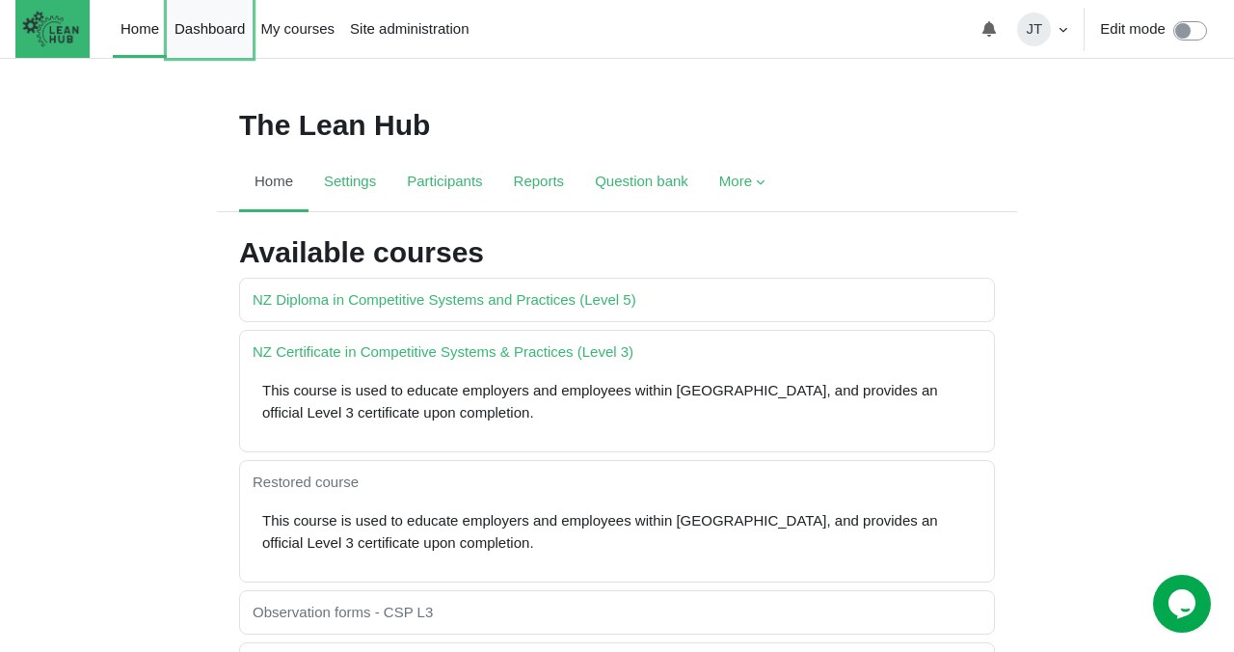
click at [233, 29] on link "Dashboard" at bounding box center [210, 29] width 86 height 58
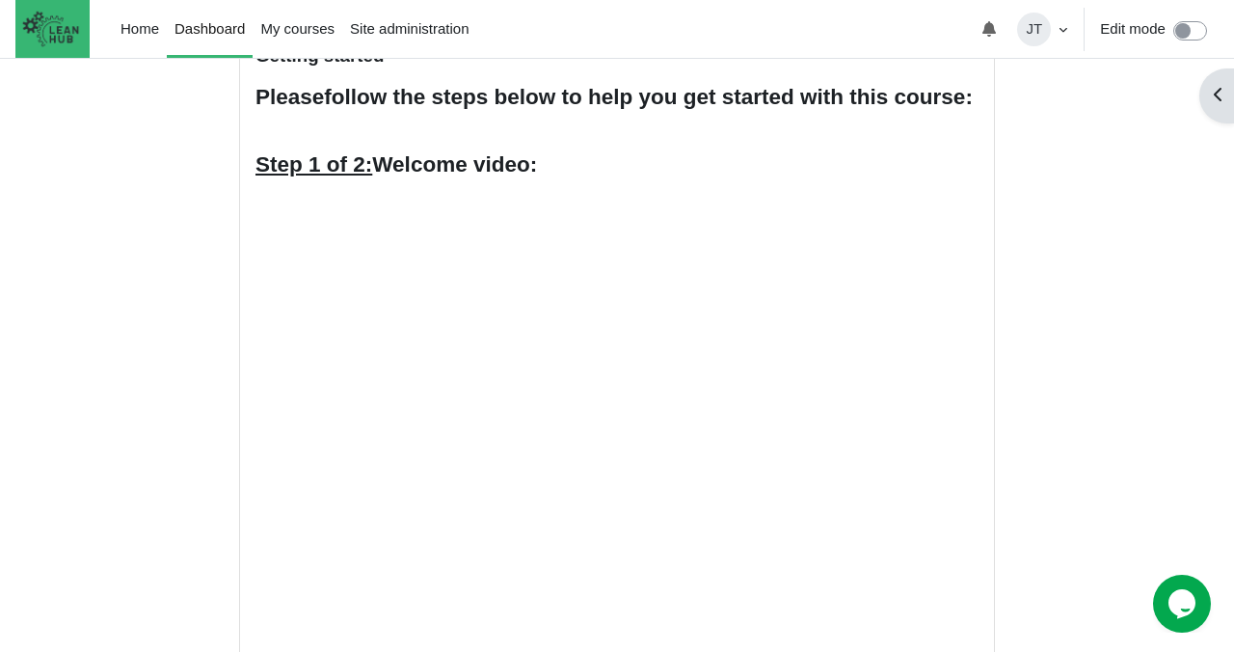
scroll to position [129, 0]
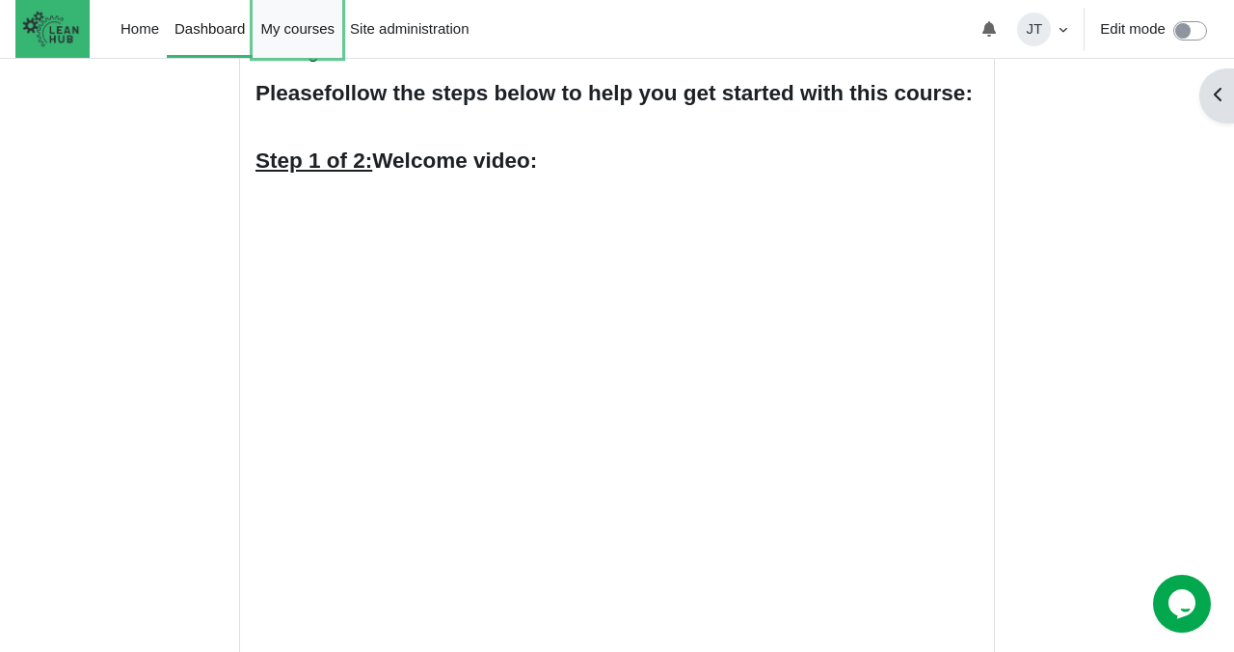
click at [305, 35] on link "My courses" at bounding box center [298, 29] width 90 height 58
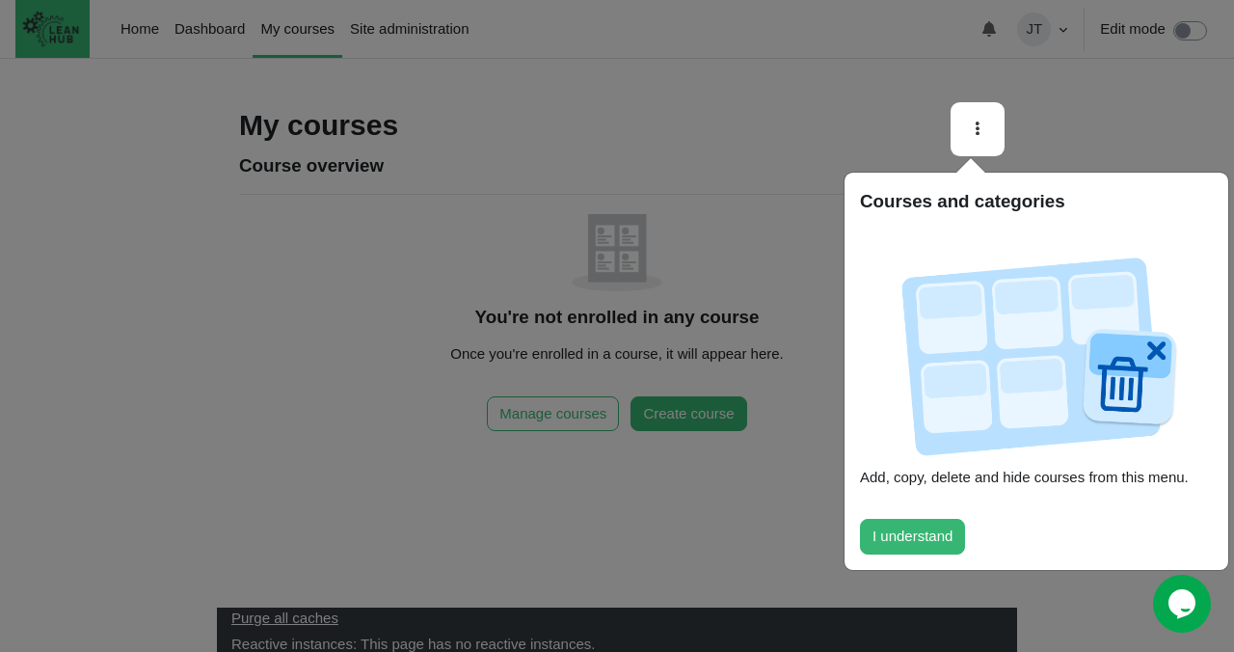
click at [1079, 114] on div at bounding box center [617, 326] width 1234 height 652
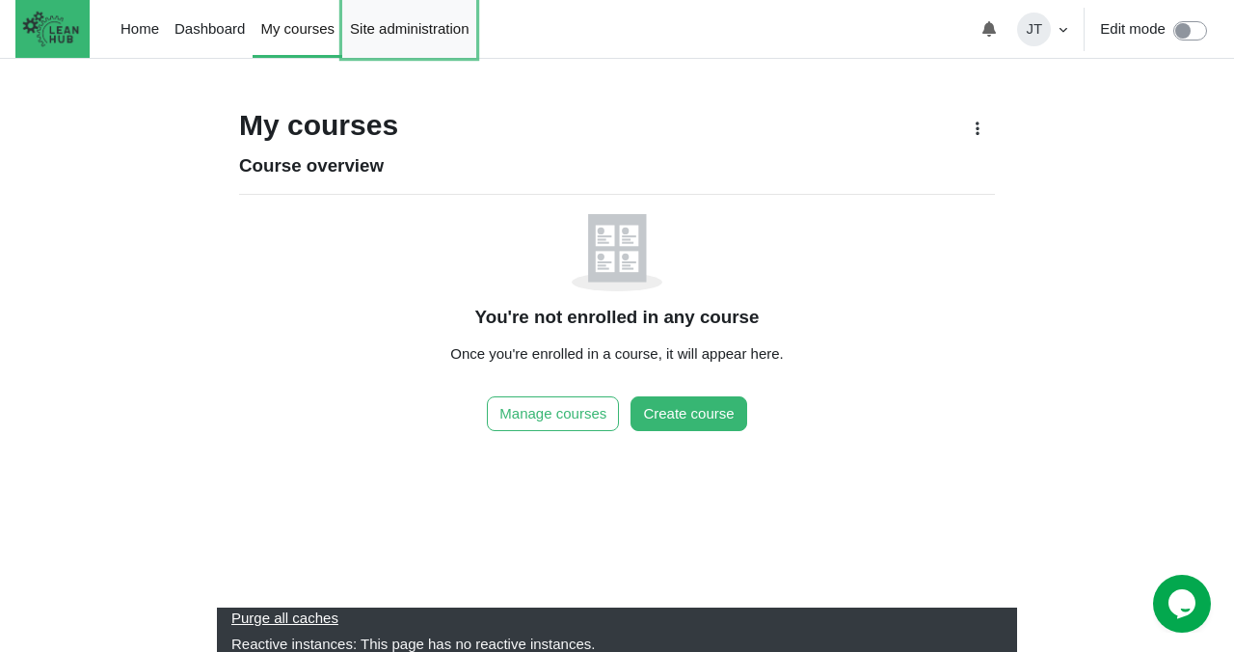
click at [400, 37] on link "Site administration" at bounding box center [409, 29] width 134 height 58
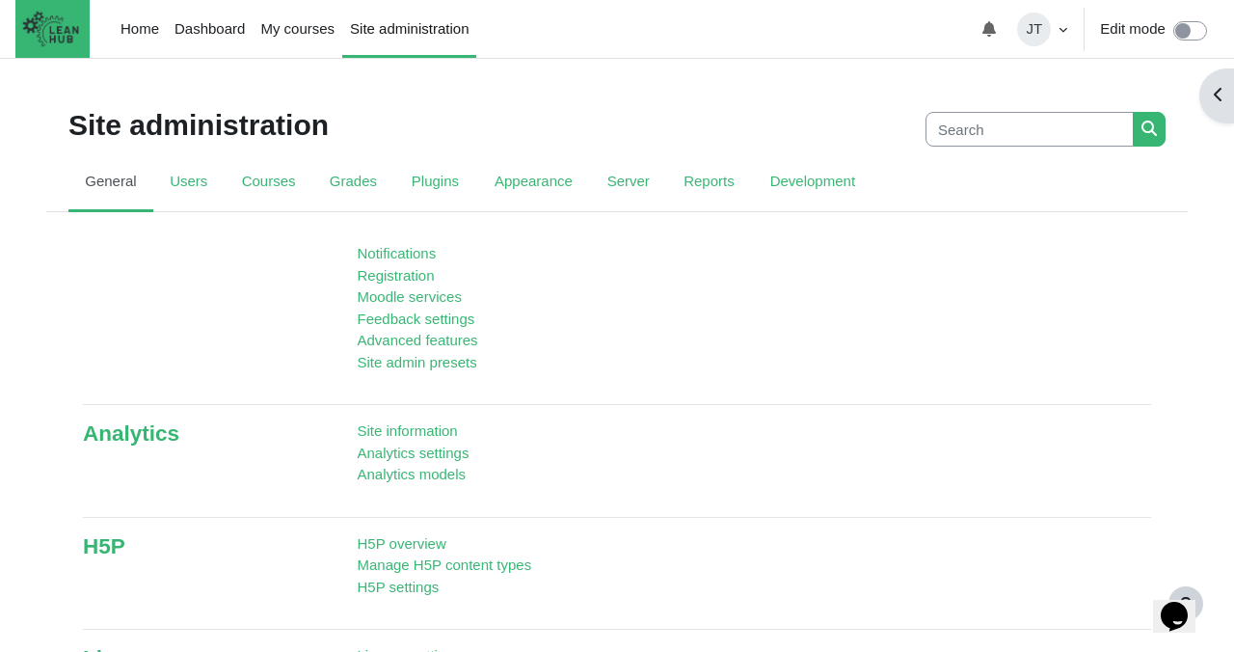
scroll to position [58, 0]
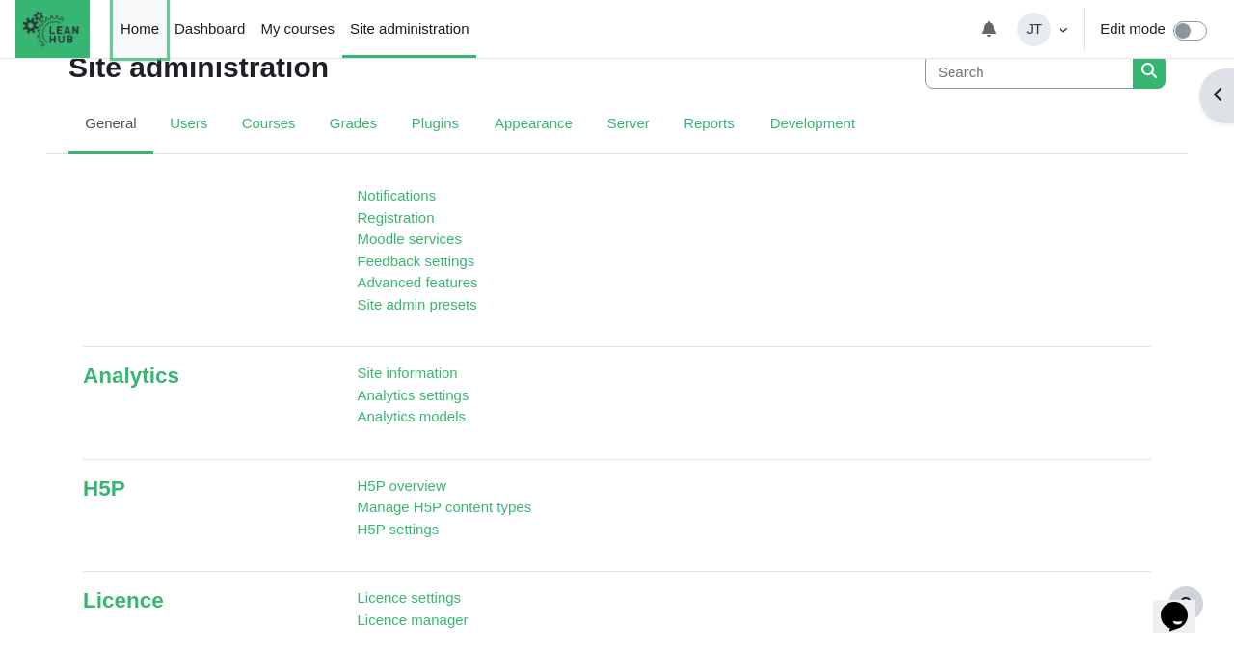
click at [156, 49] on link "Home" at bounding box center [140, 29] width 54 height 58
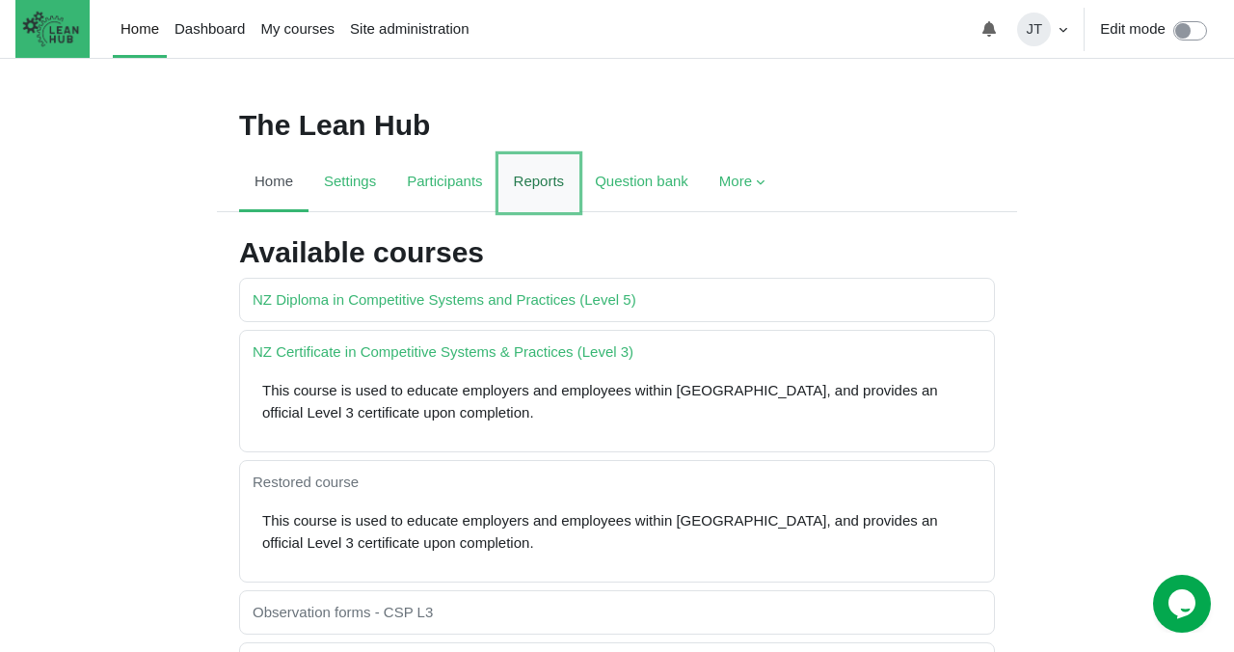
click at [541, 180] on link "Reports" at bounding box center [540, 183] width 82 height 58
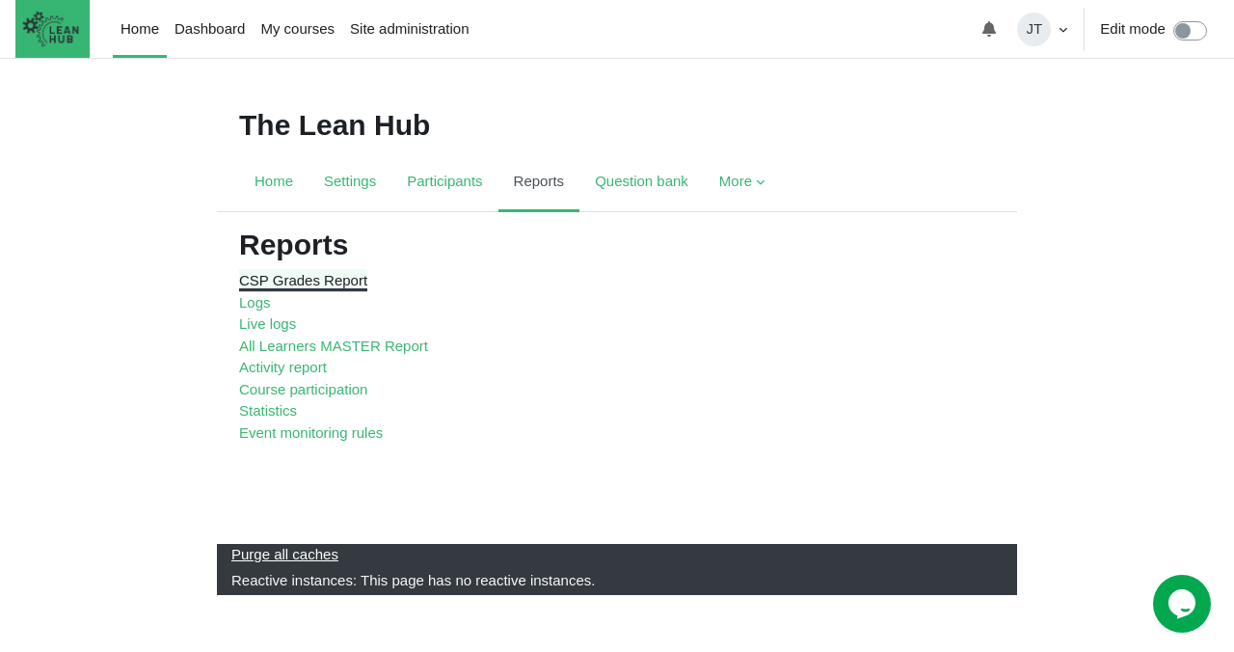
click at [324, 286] on link "CSP Grades Report" at bounding box center [303, 280] width 128 height 16
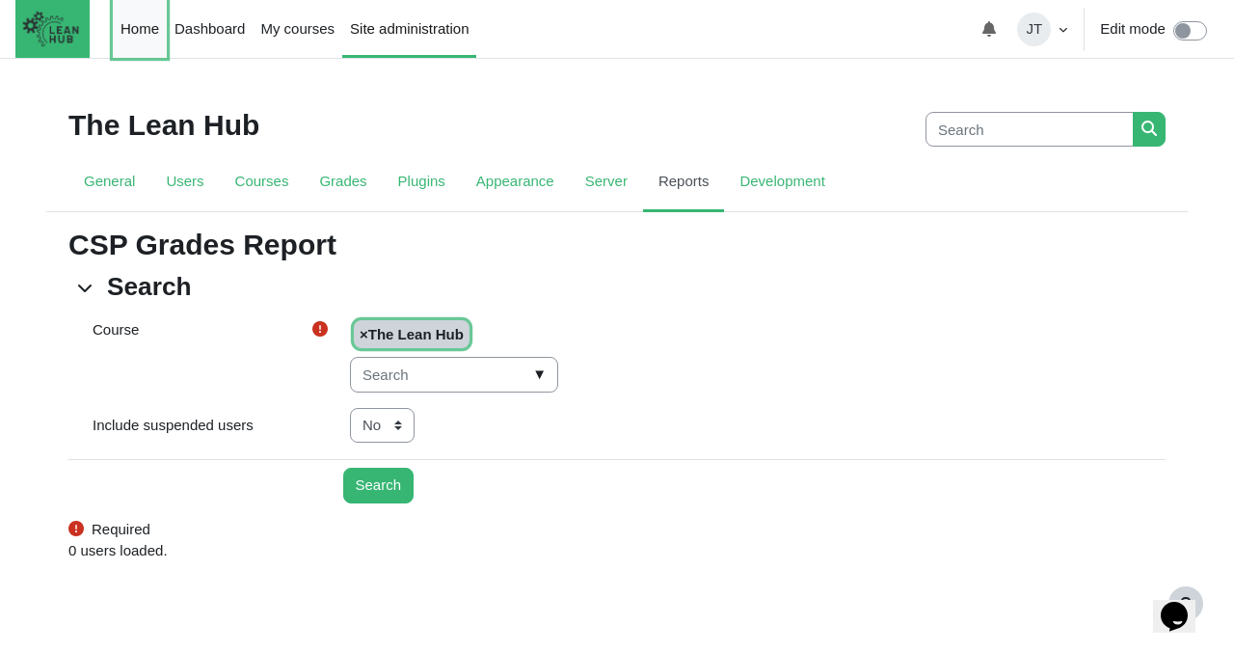
click at [152, 29] on link "Home" at bounding box center [140, 29] width 54 height 58
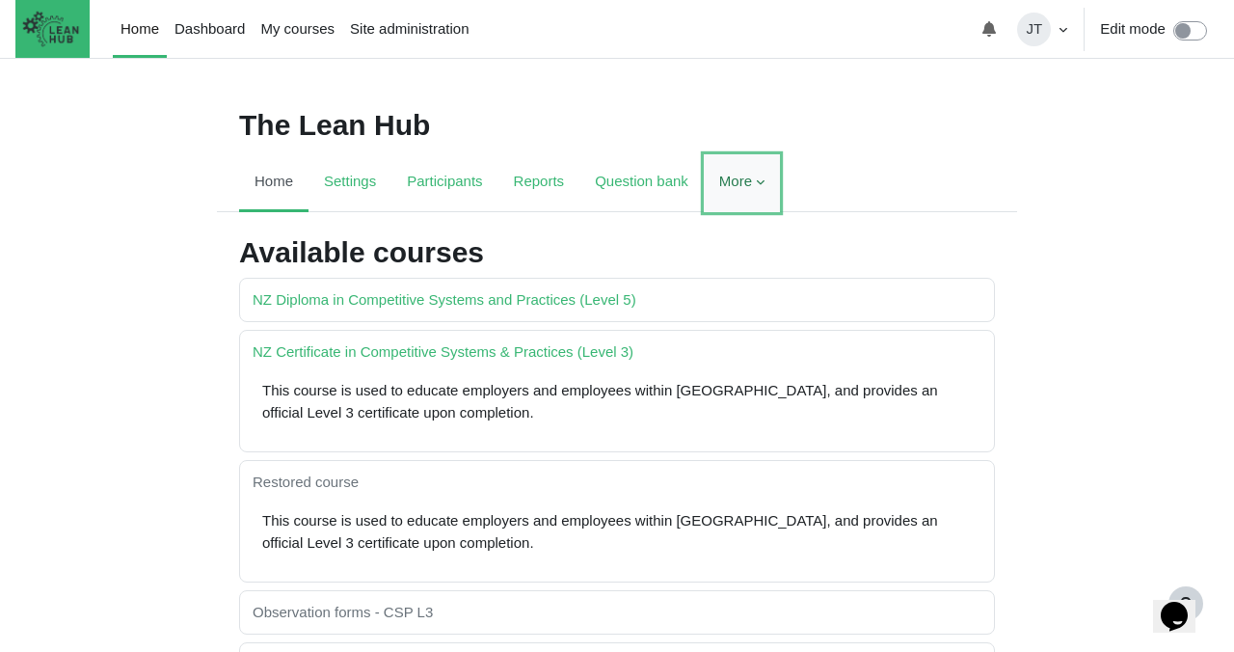
click at [757, 175] on link "More" at bounding box center [742, 183] width 76 height 58
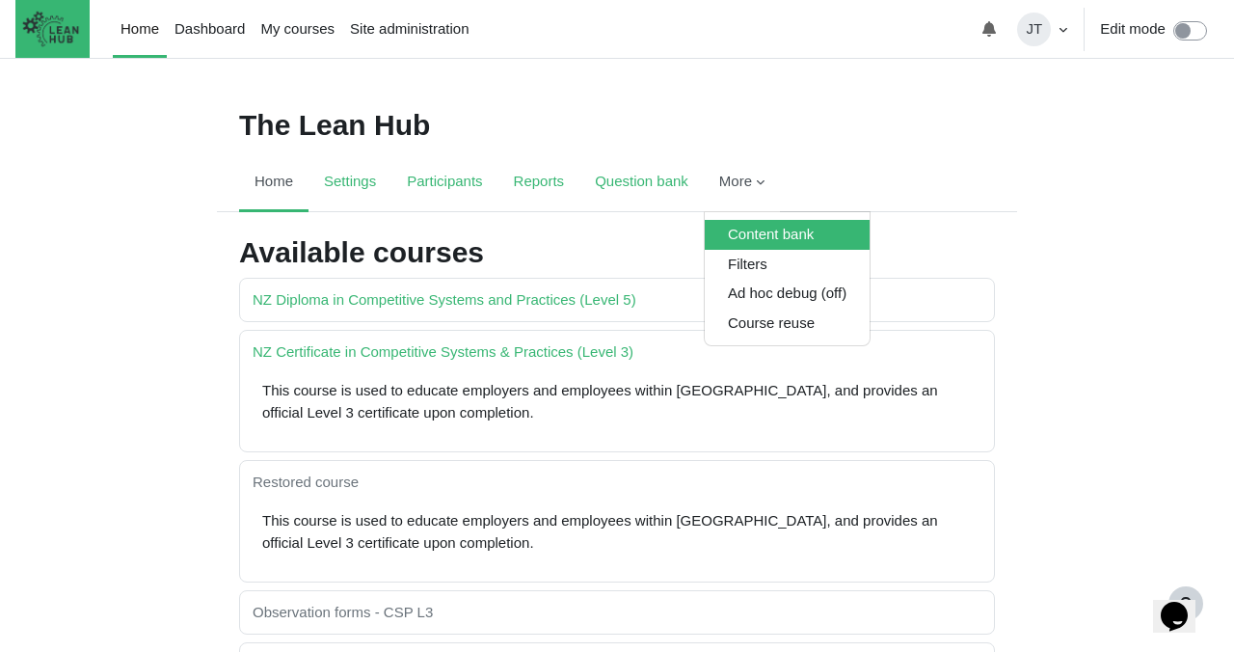
click at [806, 234] on link "Content bank" at bounding box center [787, 235] width 165 height 30
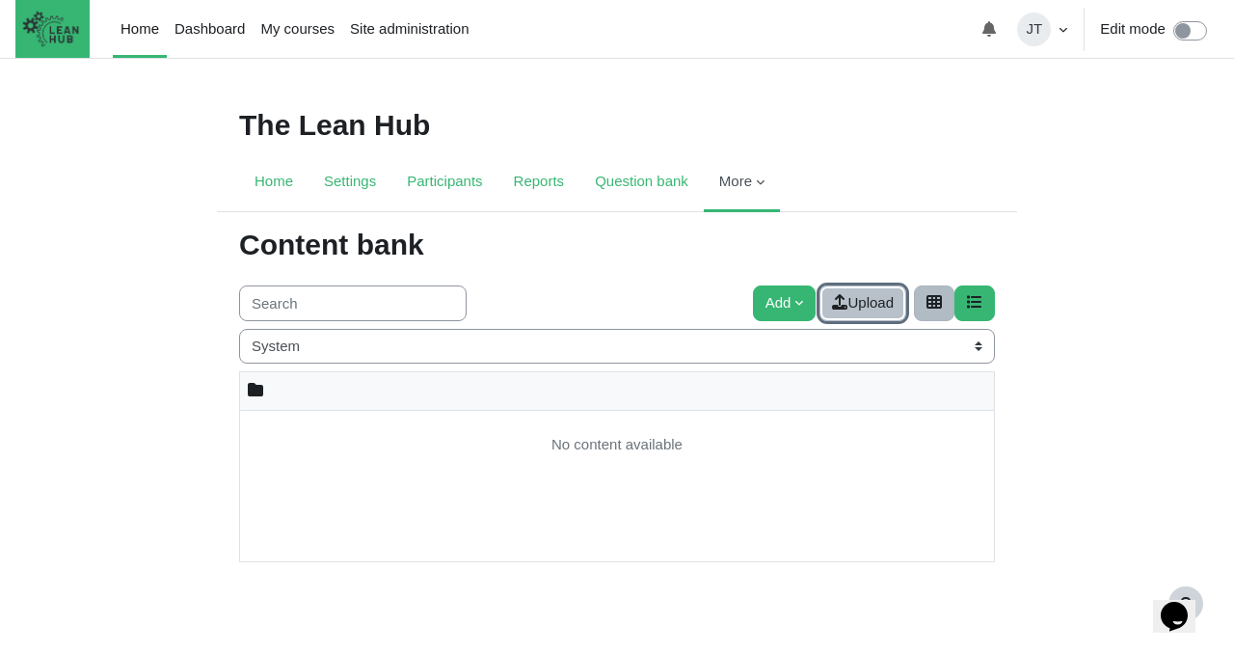
click at [865, 308] on link "Upload" at bounding box center [863, 303] width 87 height 36
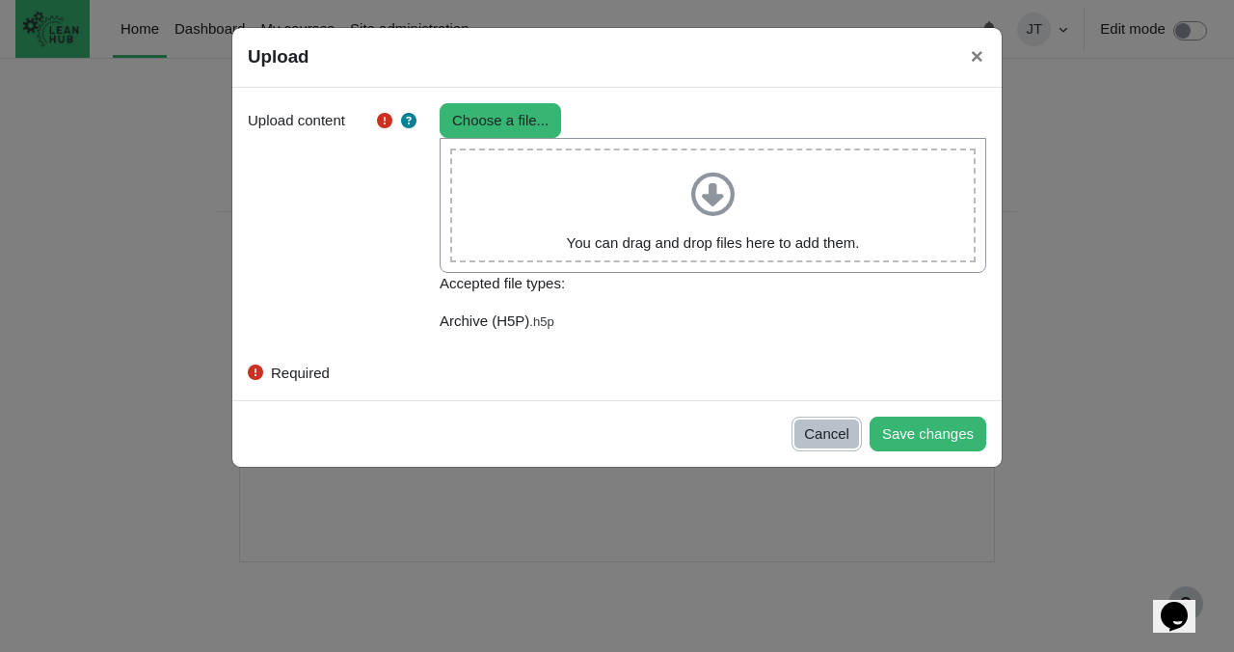
click at [829, 431] on button "Cancel" at bounding box center [827, 435] width 70 height 36
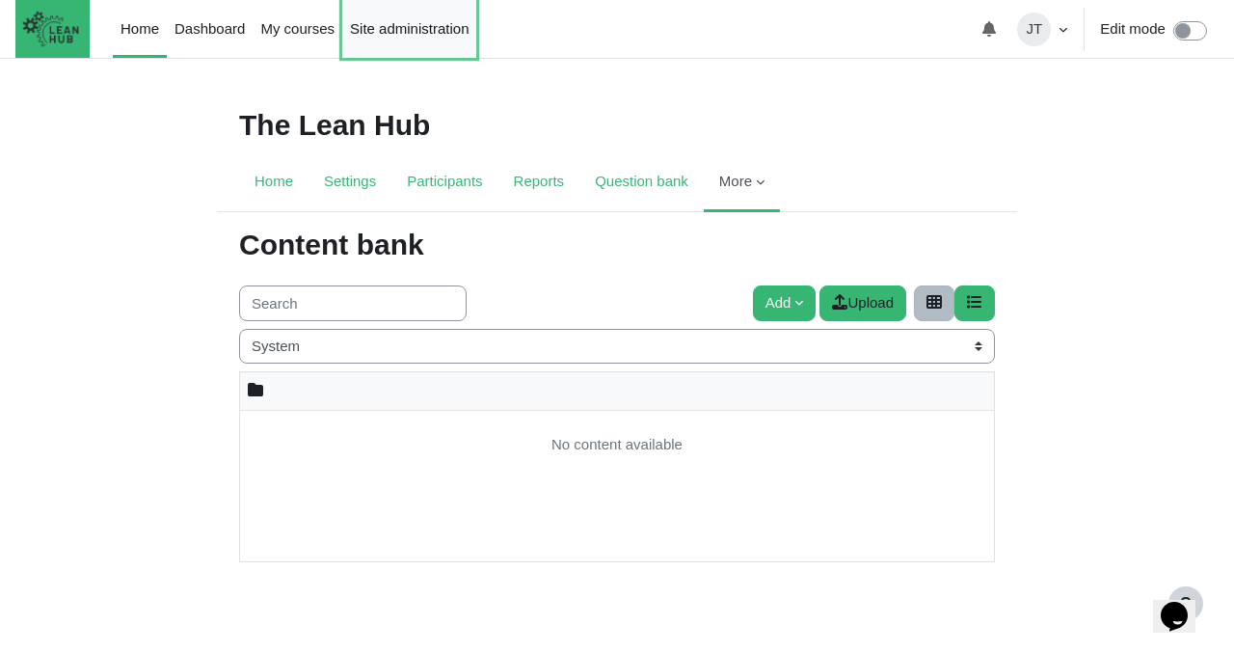
click at [399, 41] on link "Site administration" at bounding box center [409, 29] width 134 height 58
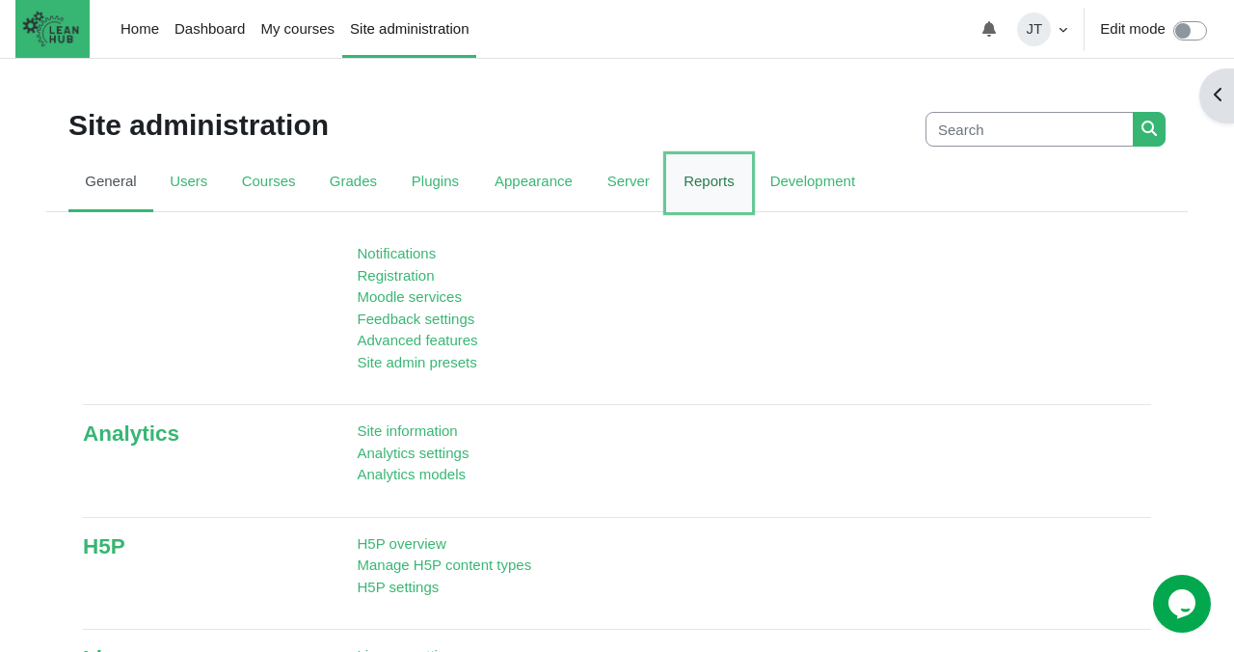
click at [724, 196] on link "Reports" at bounding box center [709, 183] width 86 height 58
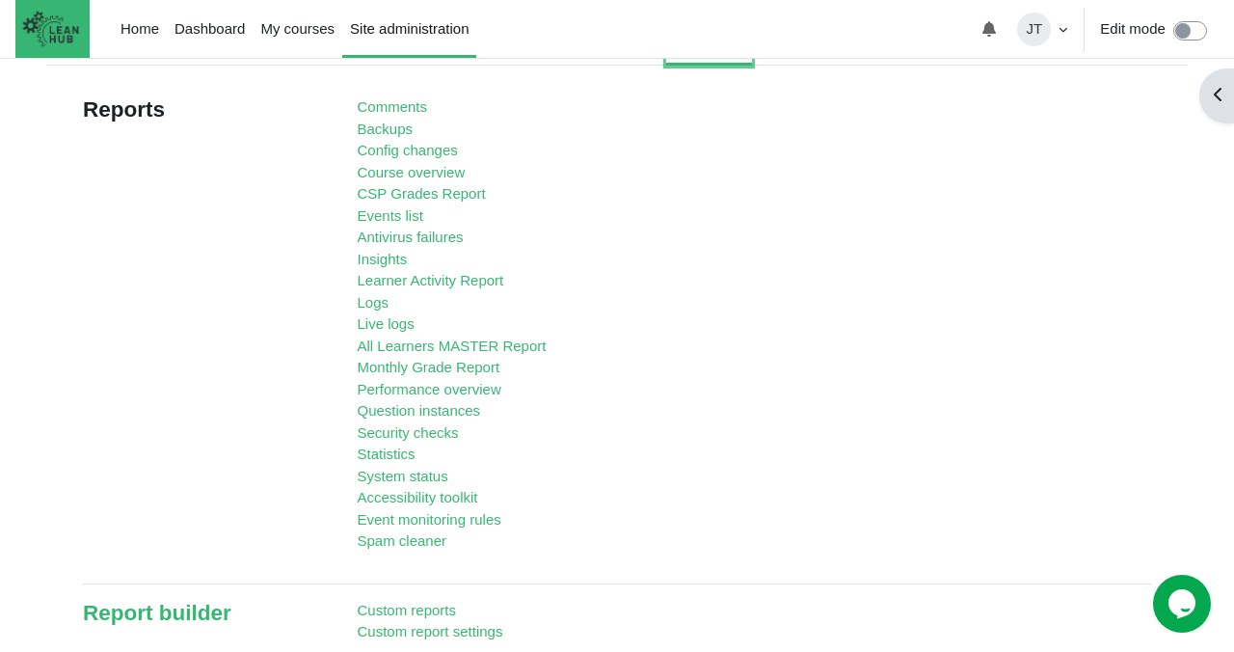
scroll to position [134, 0]
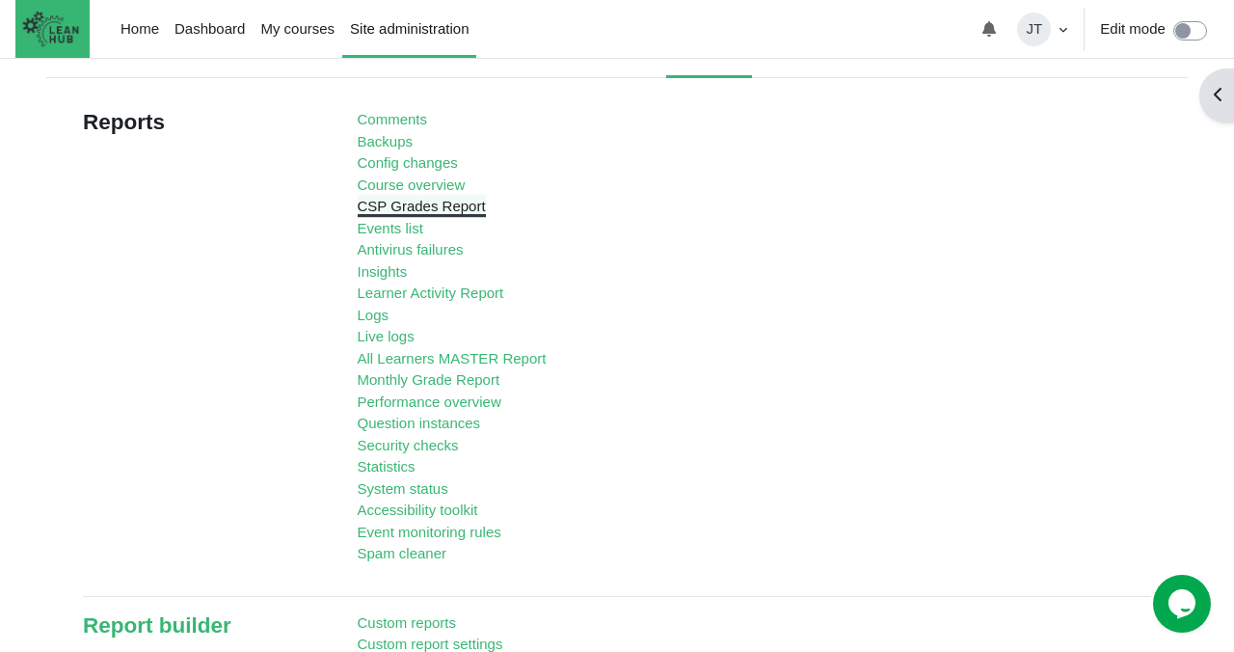
click at [401, 210] on link "CSP Grades Report" at bounding box center [422, 206] width 128 height 16
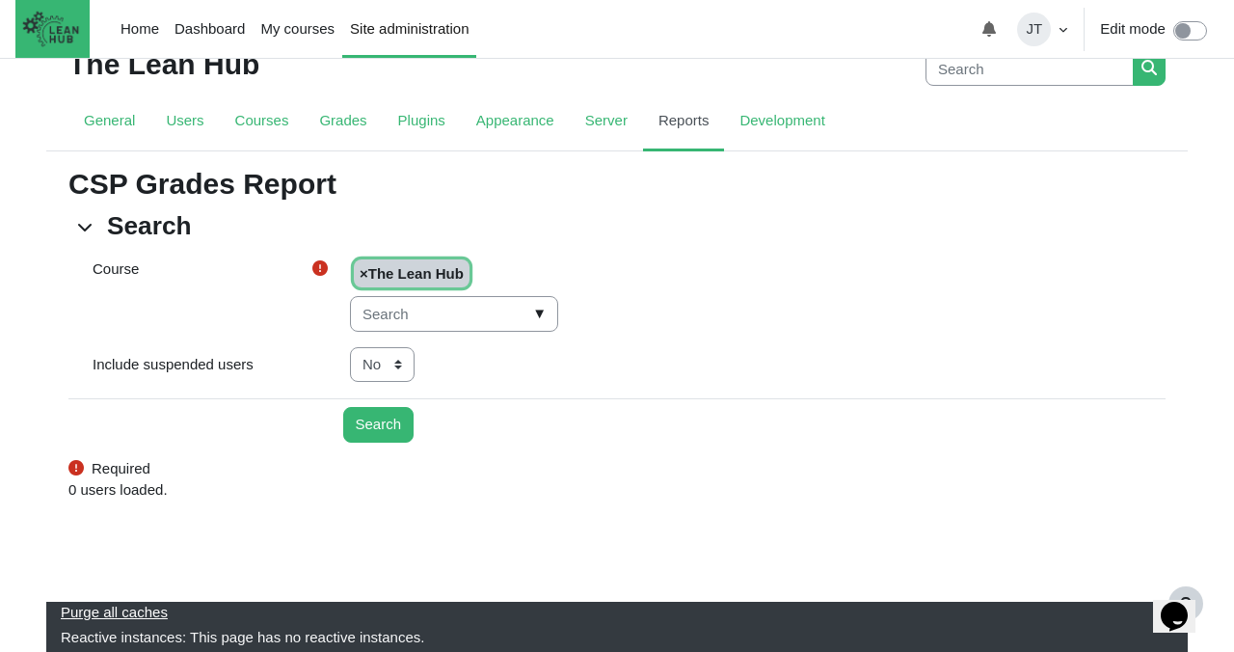
click at [528, 311] on span "▼" at bounding box center [539, 314] width 22 height 30
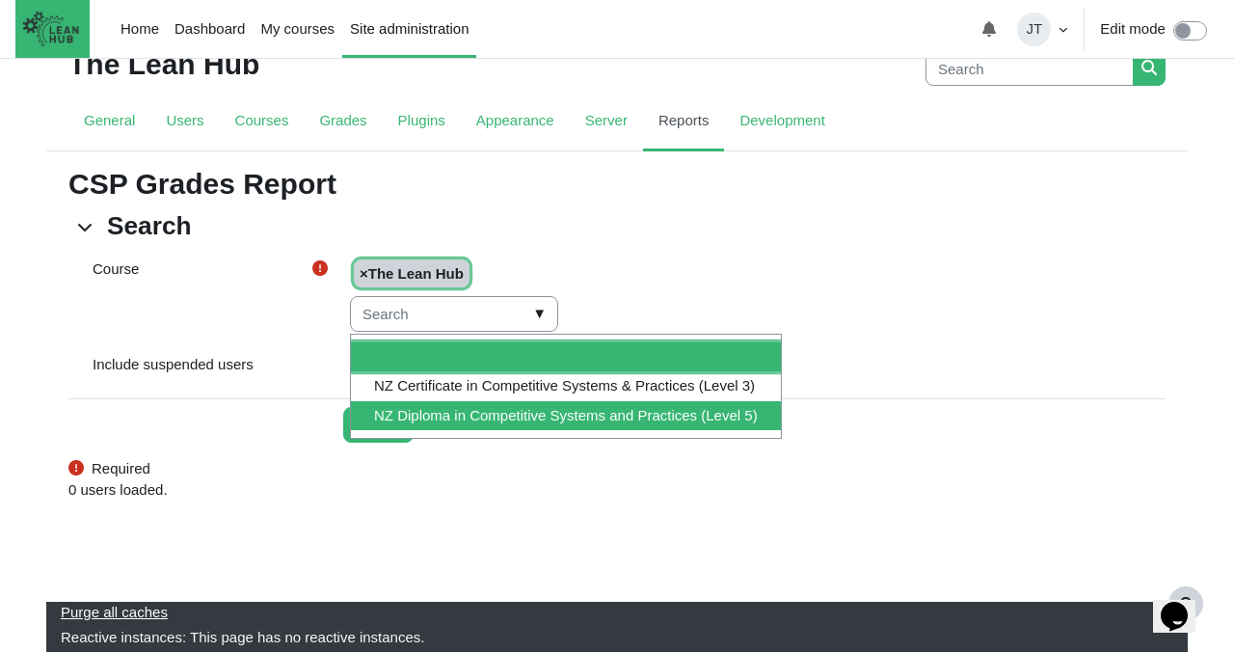
click at [532, 416] on li "NZ Diploma in Competitive Systems and Practices (Level 5)" at bounding box center [566, 416] width 430 height 30
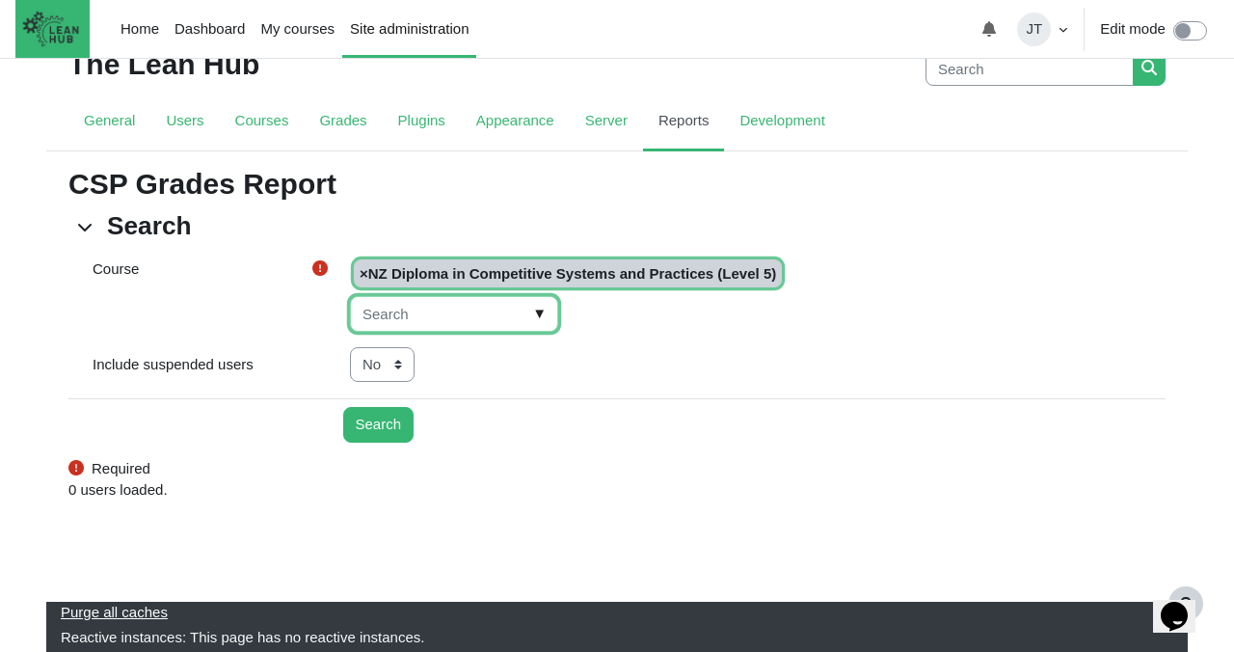
click at [472, 315] on input "Course" at bounding box center [454, 314] width 208 height 36
click at [532, 319] on input "Course" at bounding box center [454, 314] width 208 height 36
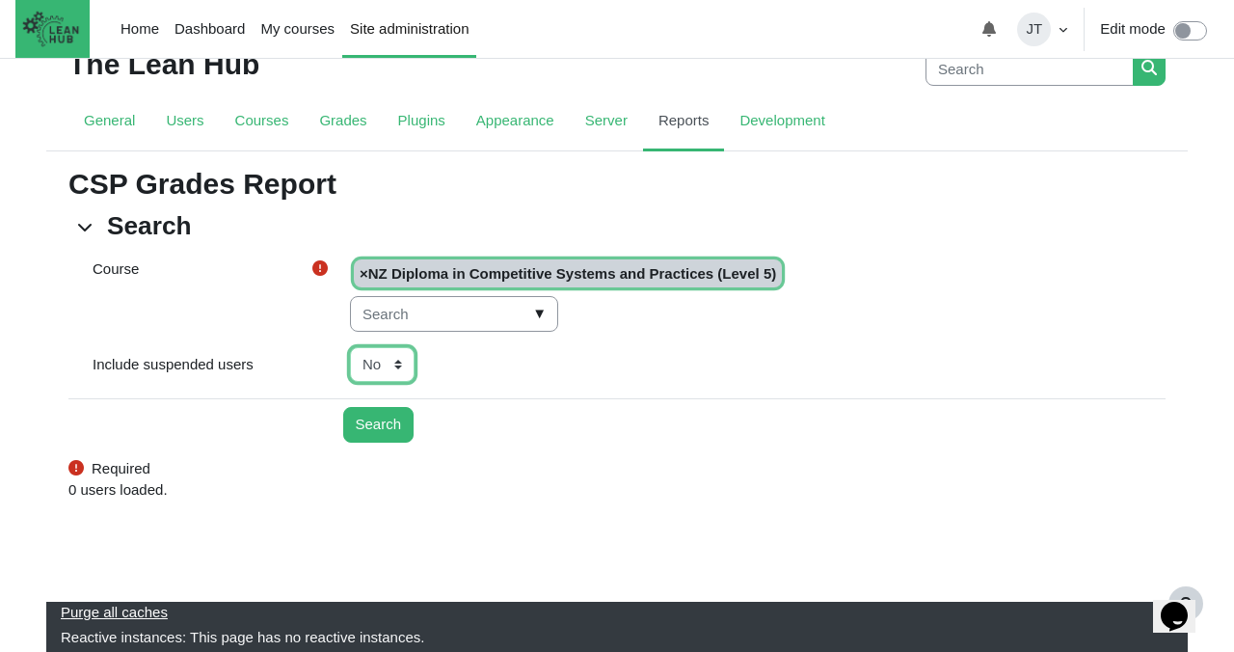
click at [398, 362] on select "No Yes" at bounding box center [382, 365] width 65 height 36
click at [385, 423] on input "Search" at bounding box center [378, 425] width 71 height 36
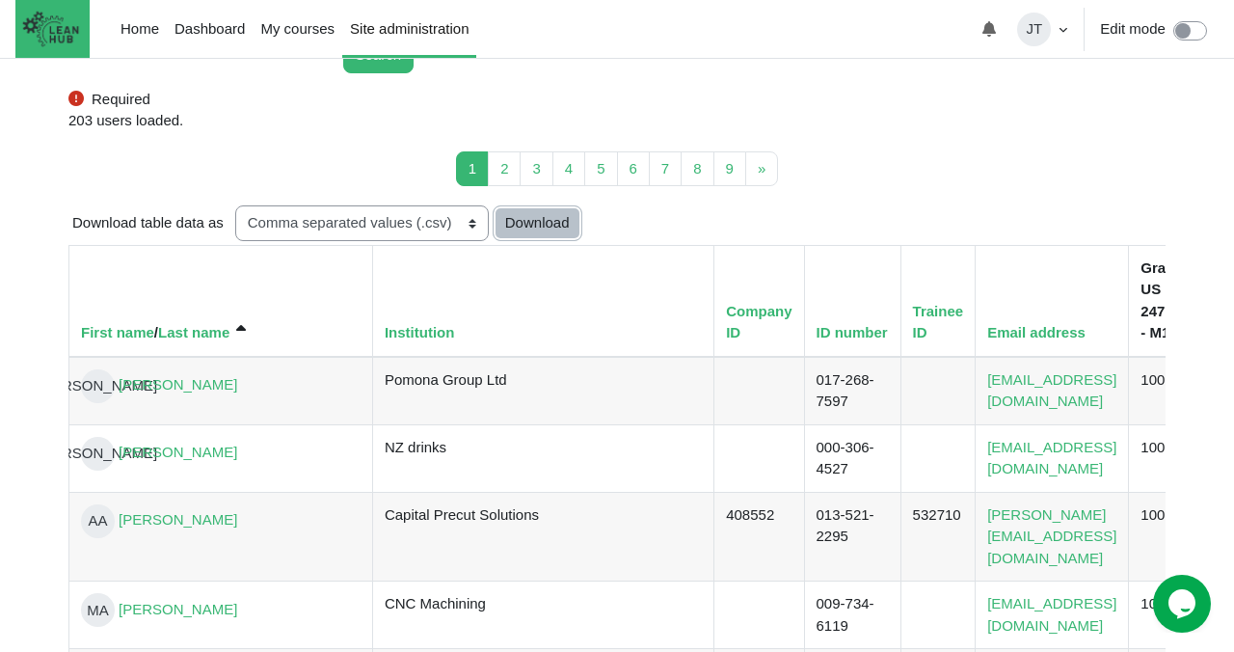
click at [528, 221] on button "Download" at bounding box center [538, 223] width 90 height 36
